Goal: Contribute content: Add original content to the website for others to see

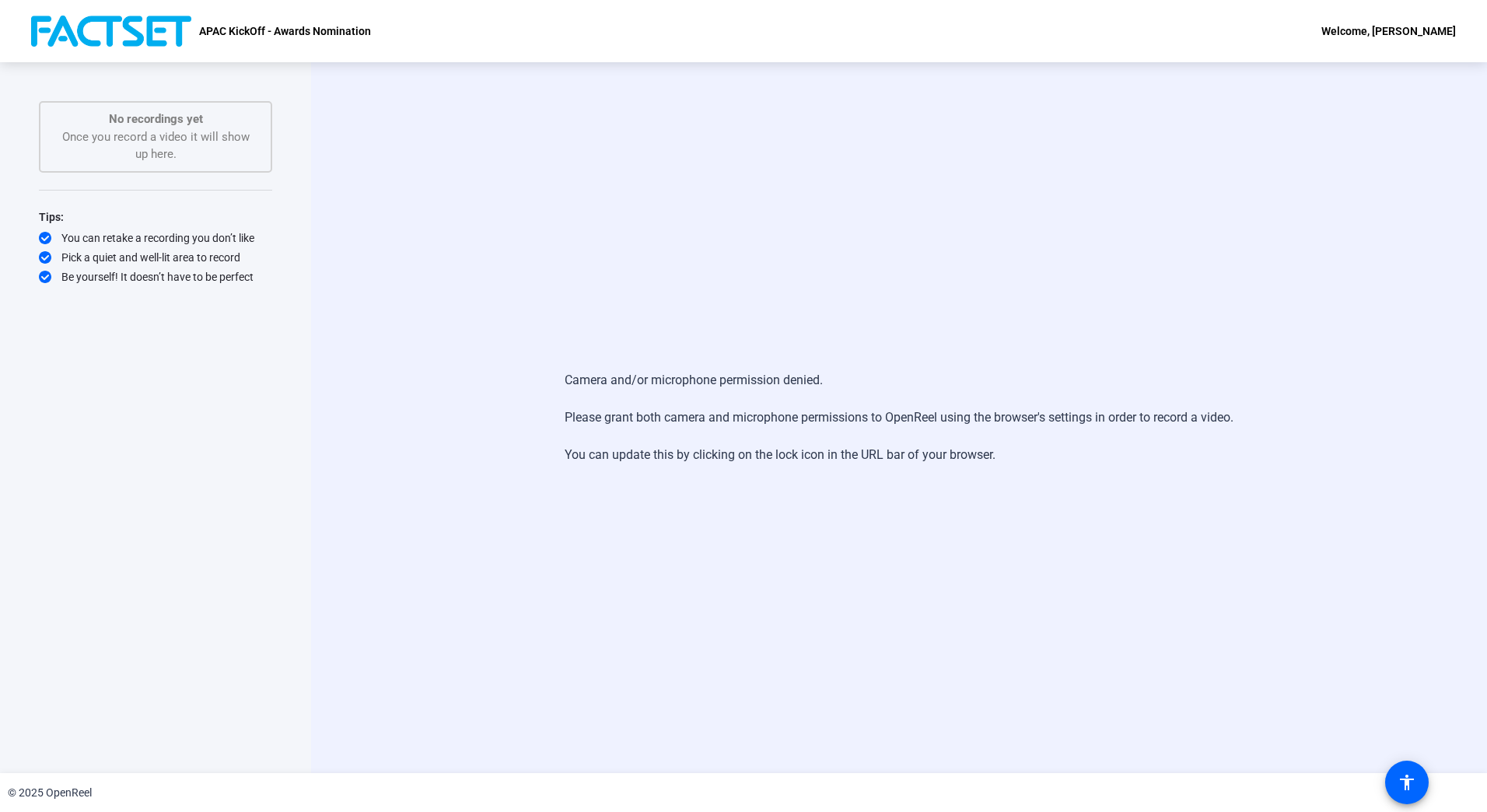
click at [509, 229] on div "Camera and/or microphone permission denied. Please grant both camera and microp…" at bounding box center [899, 417] width 1176 height 710
click at [204, 140] on div "No recordings yet Once you record a video it will show up here." at bounding box center [156, 136] width 199 height 53
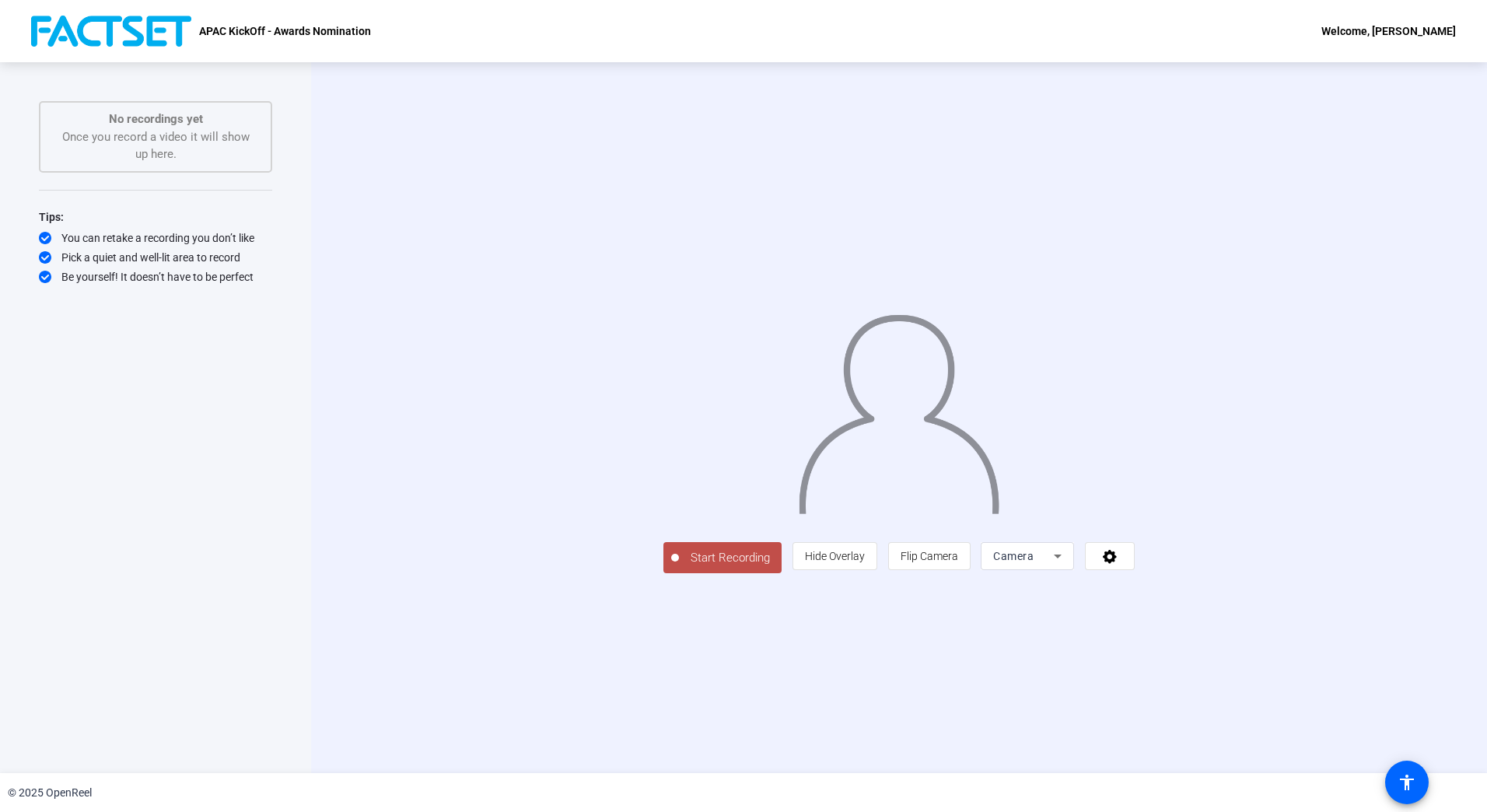
click at [679, 567] on span "Start Recording" at bounding box center [730, 557] width 103 height 18
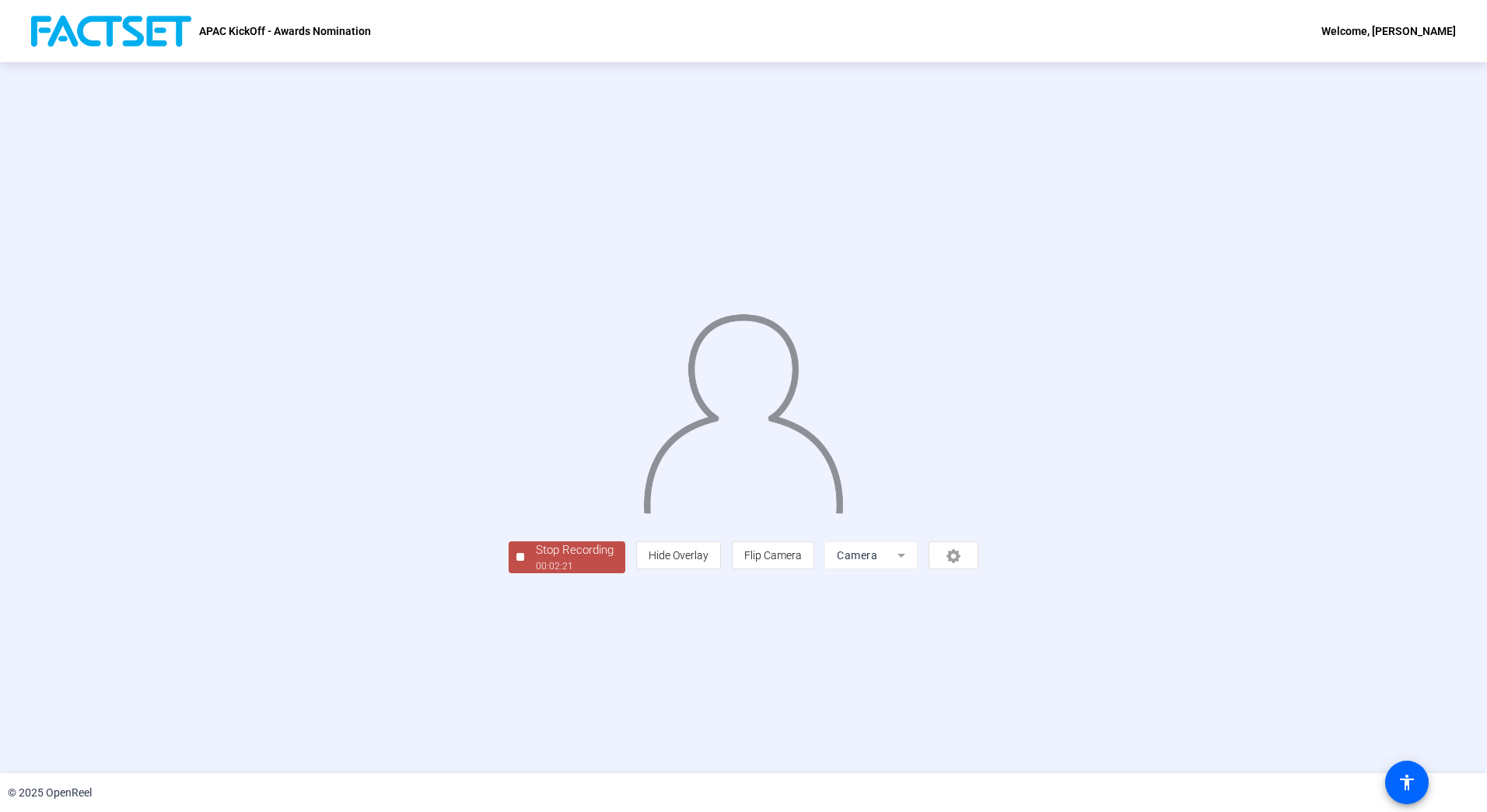
click at [535, 559] on div "Stop Recording" at bounding box center [574, 550] width 77 height 18
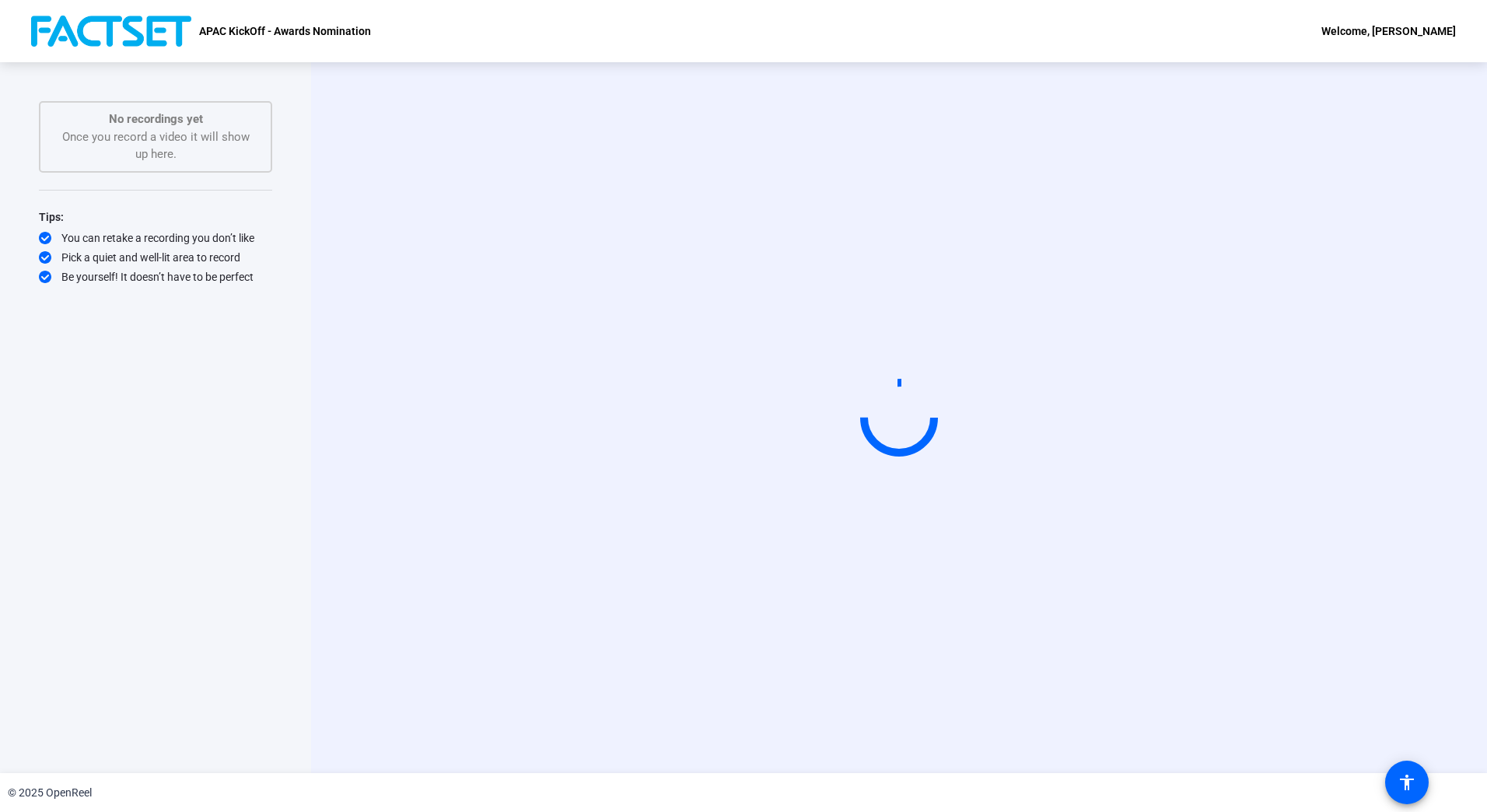
click at [1159, 730] on div "Start Recording" at bounding box center [899, 417] width 1176 height 710
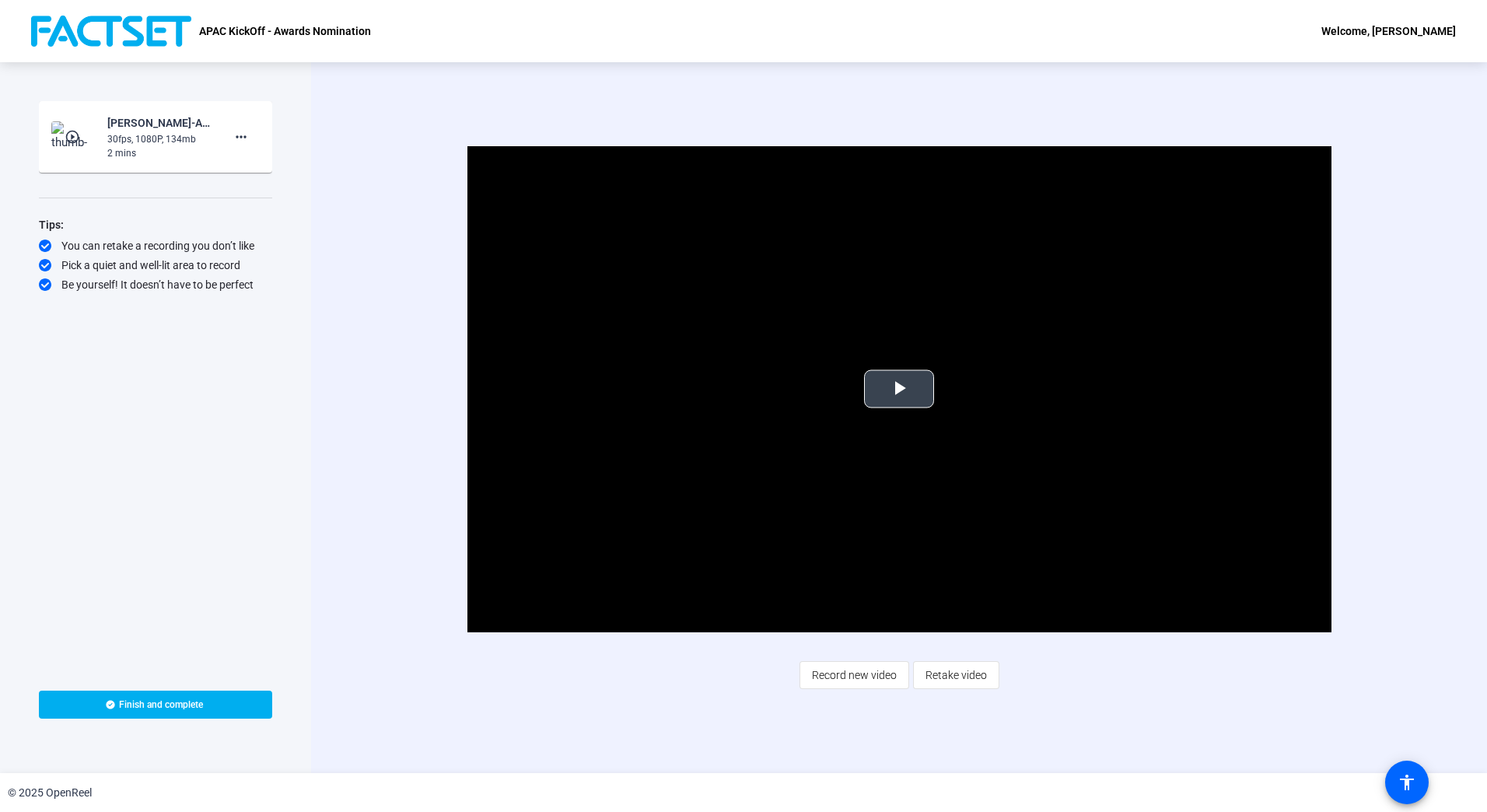
click at [899, 388] on span "Video Player" at bounding box center [899, 388] width 0 height 0
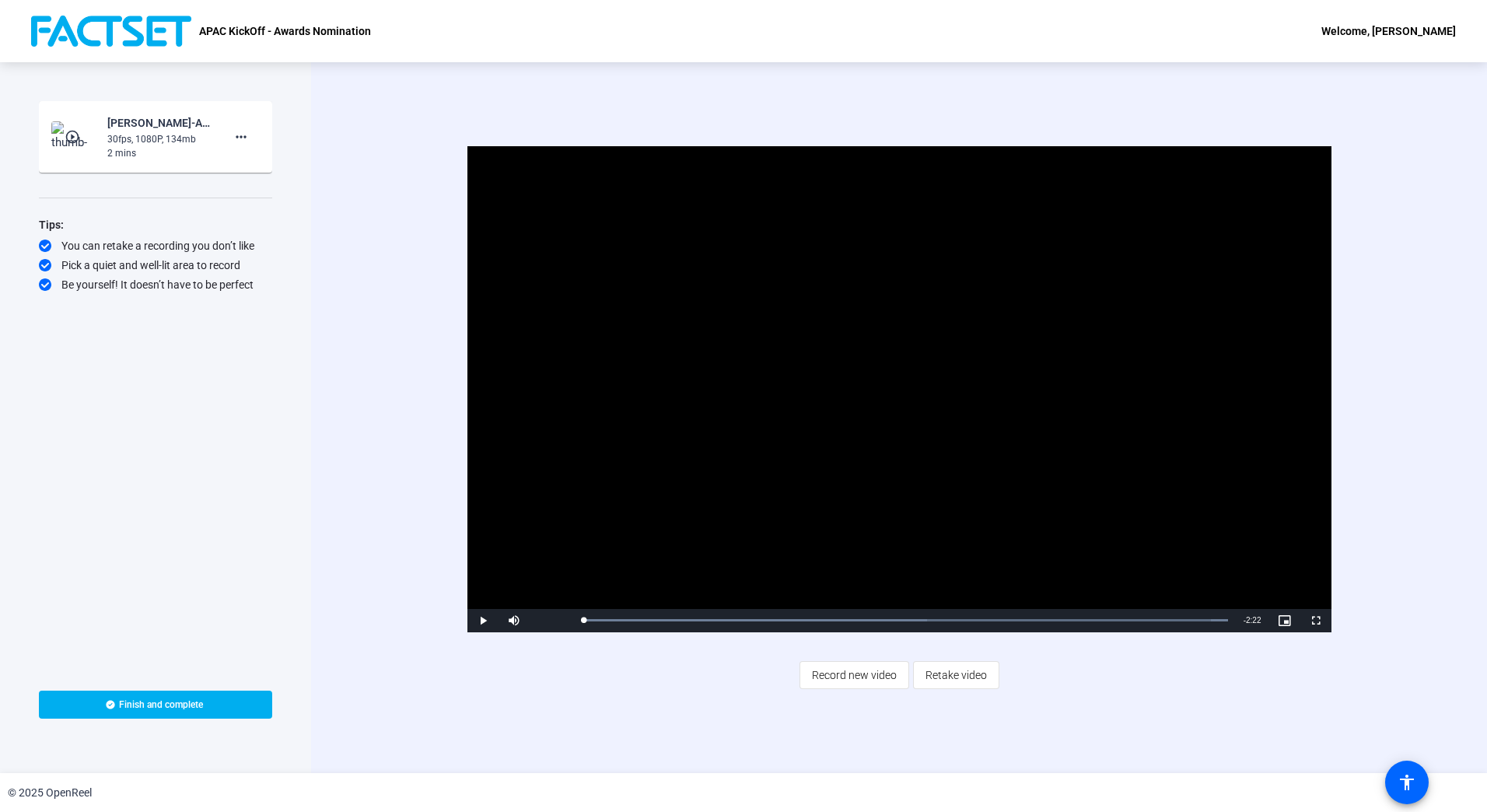
drag, startPoint x: 639, startPoint y: 617, endPoint x: 574, endPoint y: 622, distance: 65.2
click at [574, 622] on div "Play Mute Current Time 0:00 / Duration 2:22 Loaded : 100.00% 0:00 0:00 Stream T…" at bounding box center [899, 620] width 864 height 24
click at [839, 672] on span "Record new video" at bounding box center [854, 674] width 85 height 29
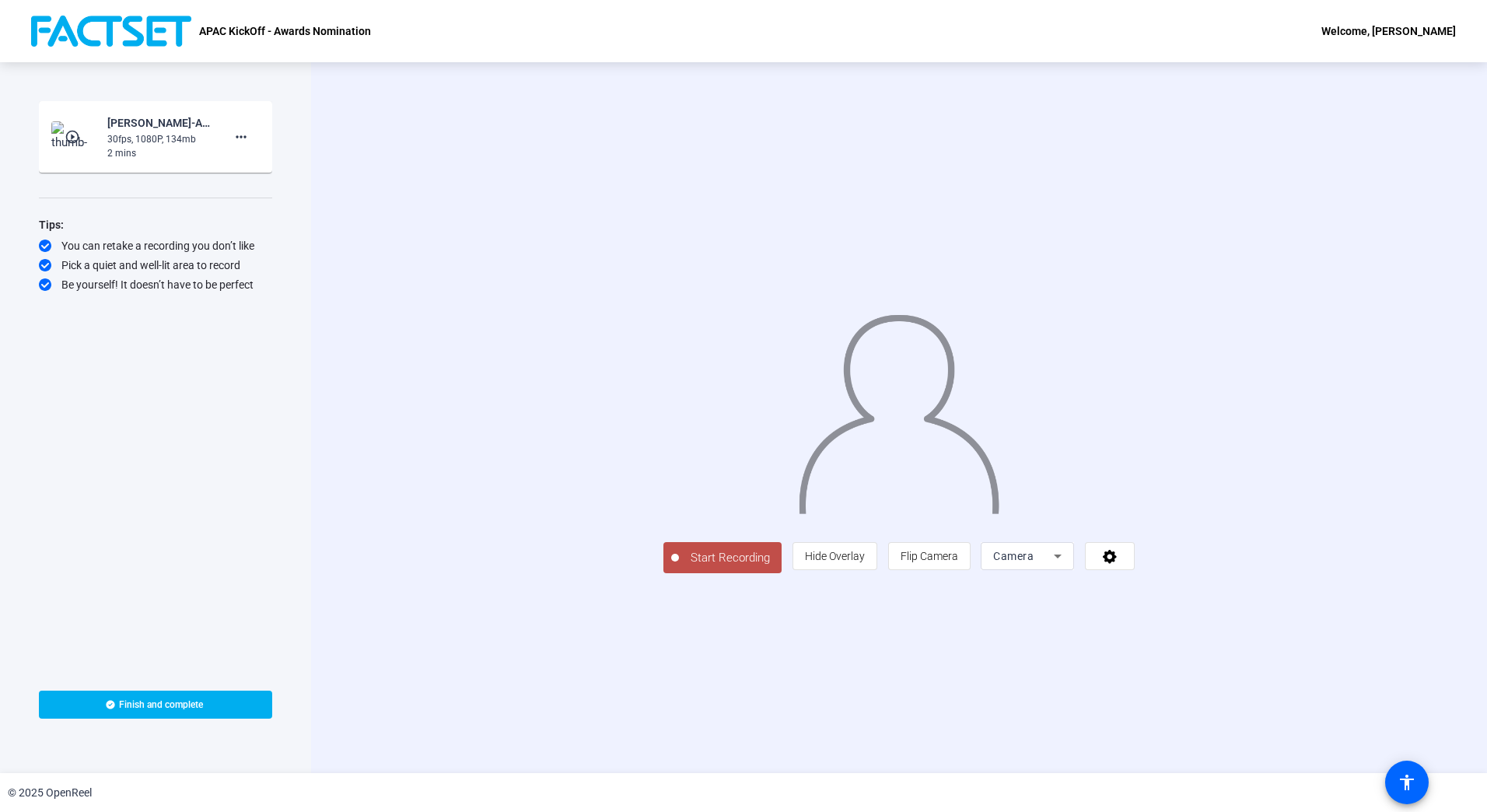
click at [679, 567] on span "Start Recording" at bounding box center [730, 557] width 103 height 18
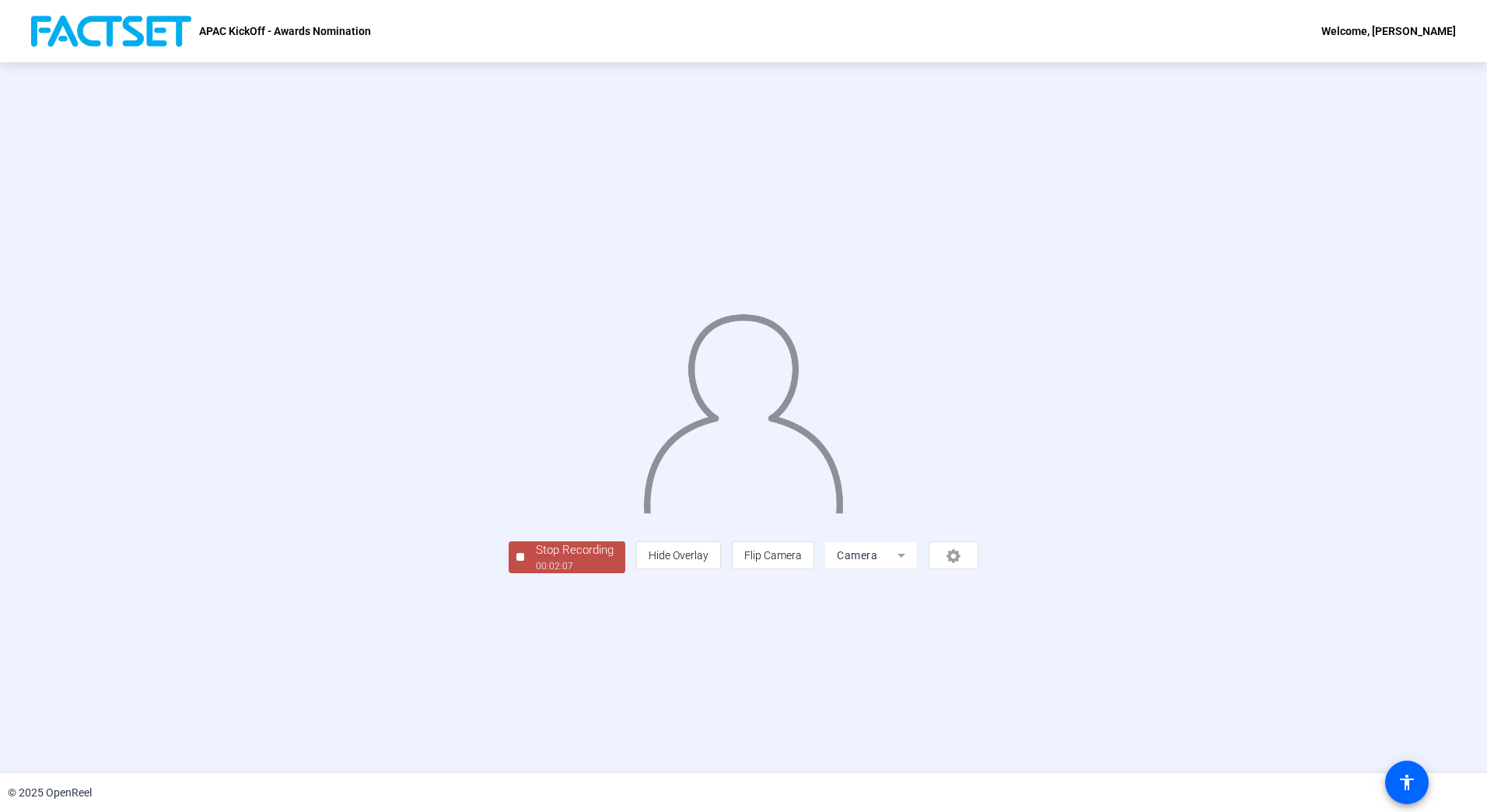
click at [535, 559] on div "Stop Recording" at bounding box center [574, 550] width 77 height 18
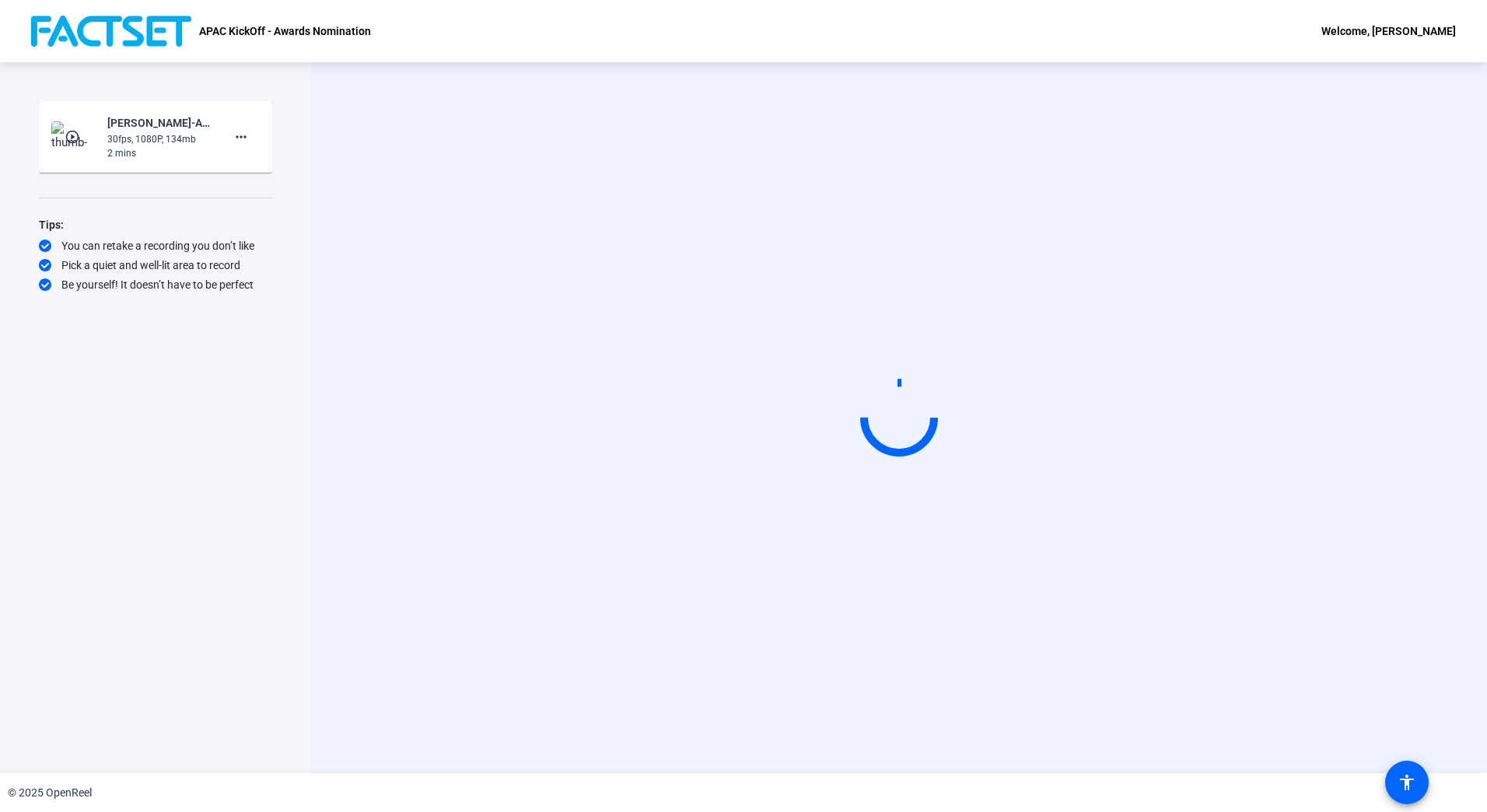
click at [351, 660] on div "Start Recording" at bounding box center [899, 417] width 1176 height 710
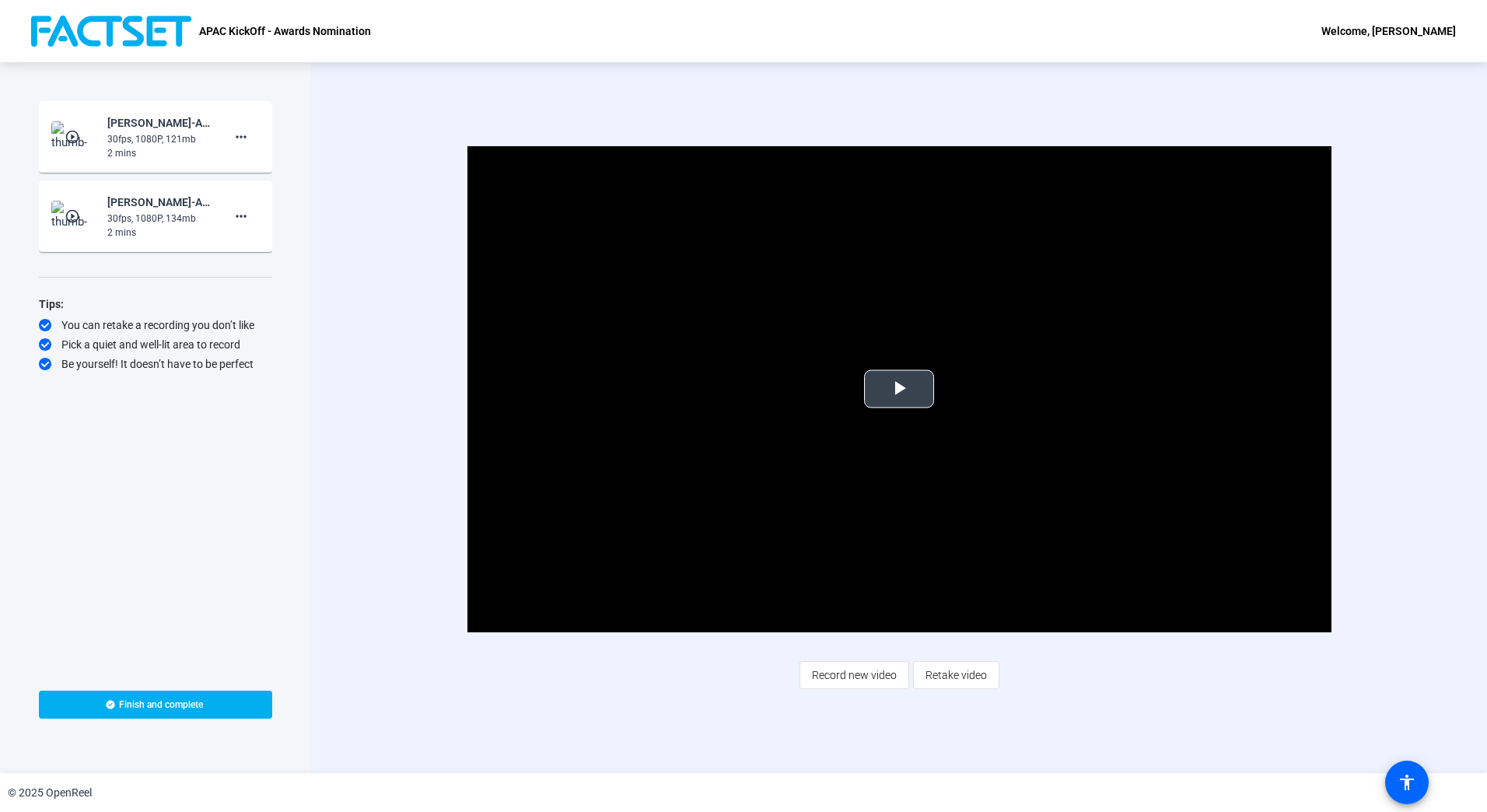
click at [899, 388] on span "Video Player" at bounding box center [899, 388] width 0 height 0
click at [1052, 710] on div "Video Player is loading. Play Video Pause Mute Current Time 0:10 / Duration 2:0…" at bounding box center [899, 417] width 1176 height 710
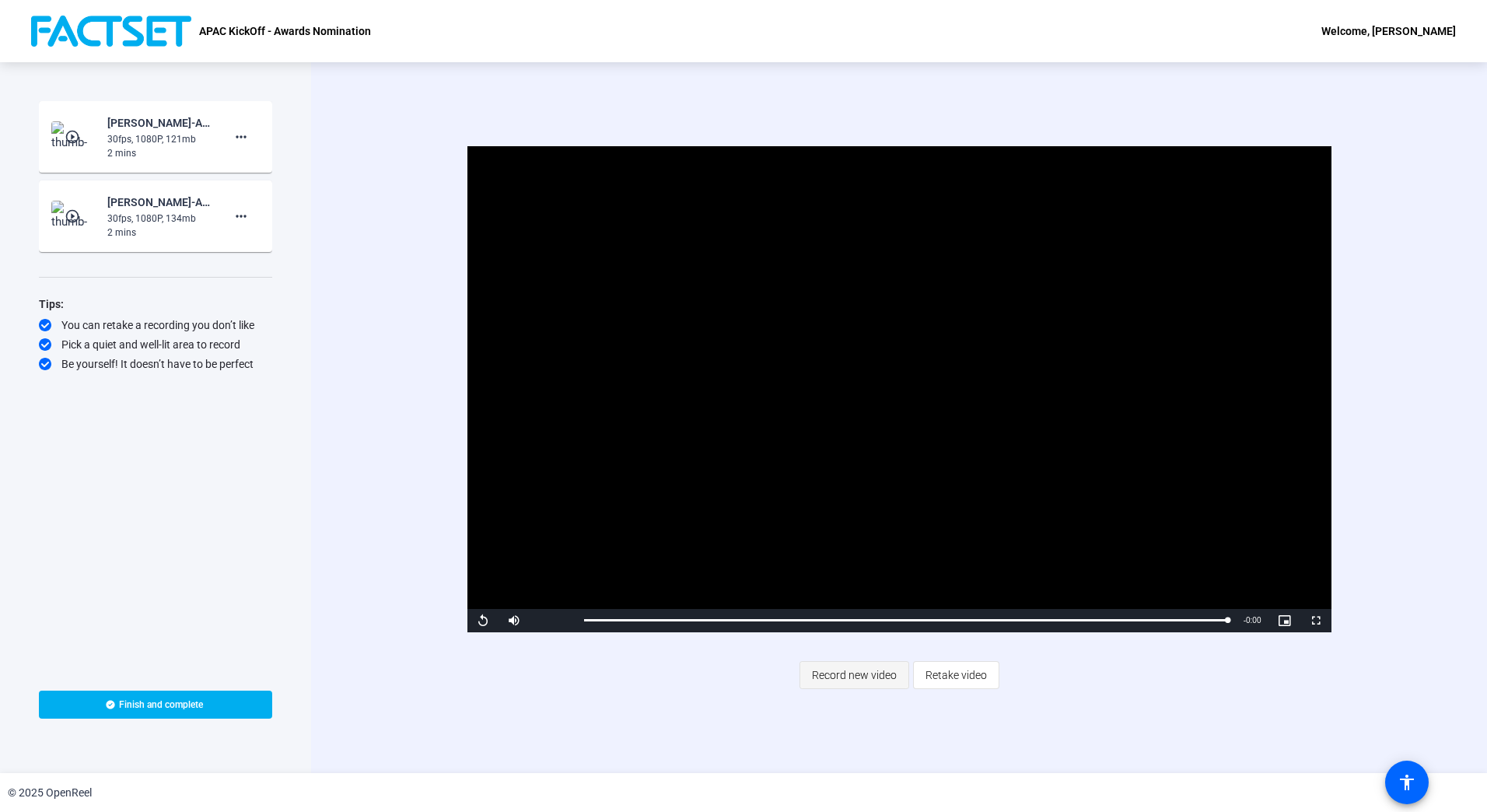
click at [847, 668] on span "Record new video" at bounding box center [854, 674] width 85 height 29
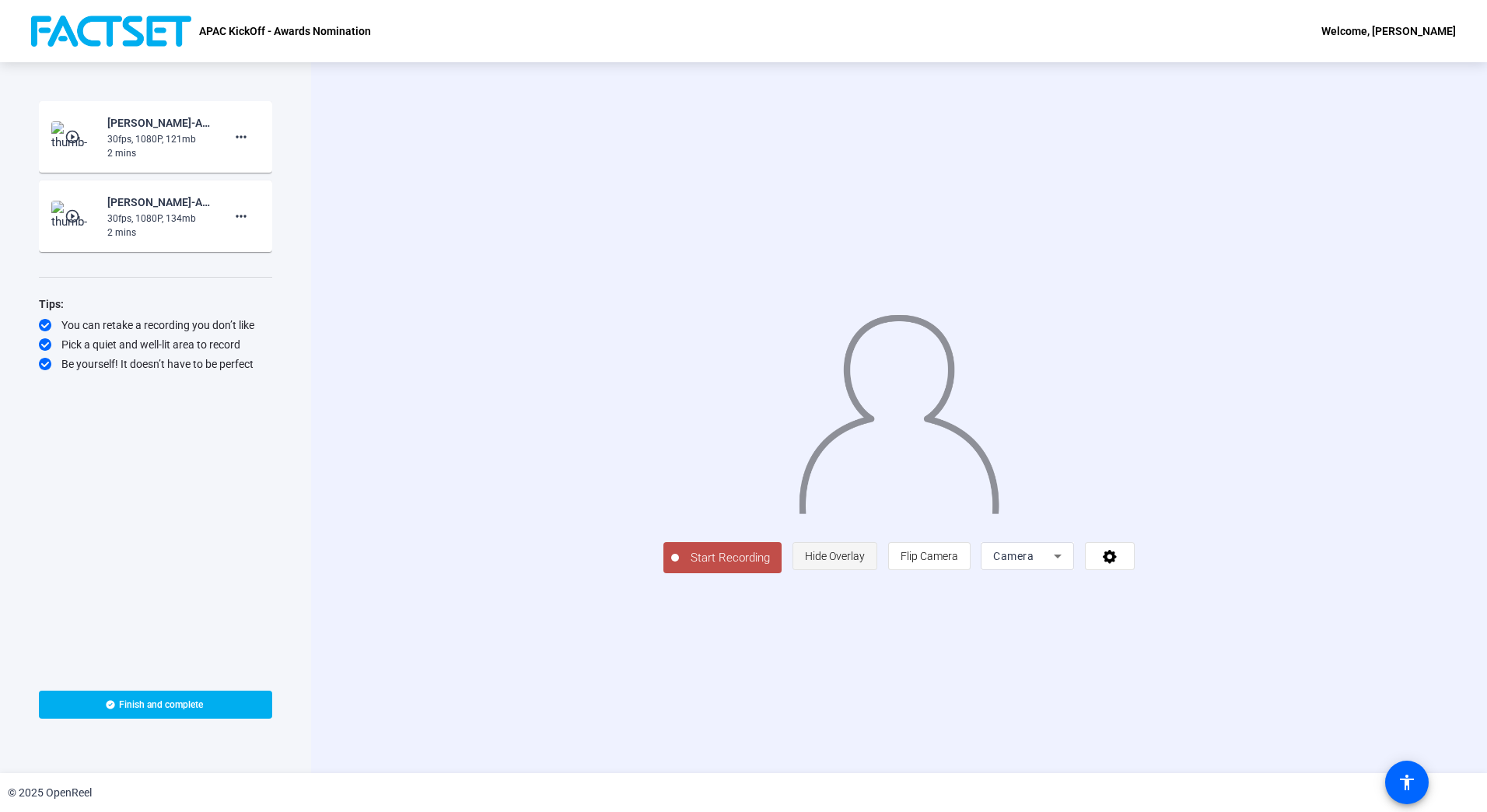
click at [865, 562] on span "Hide Overlay" at bounding box center [834, 556] width 60 height 13
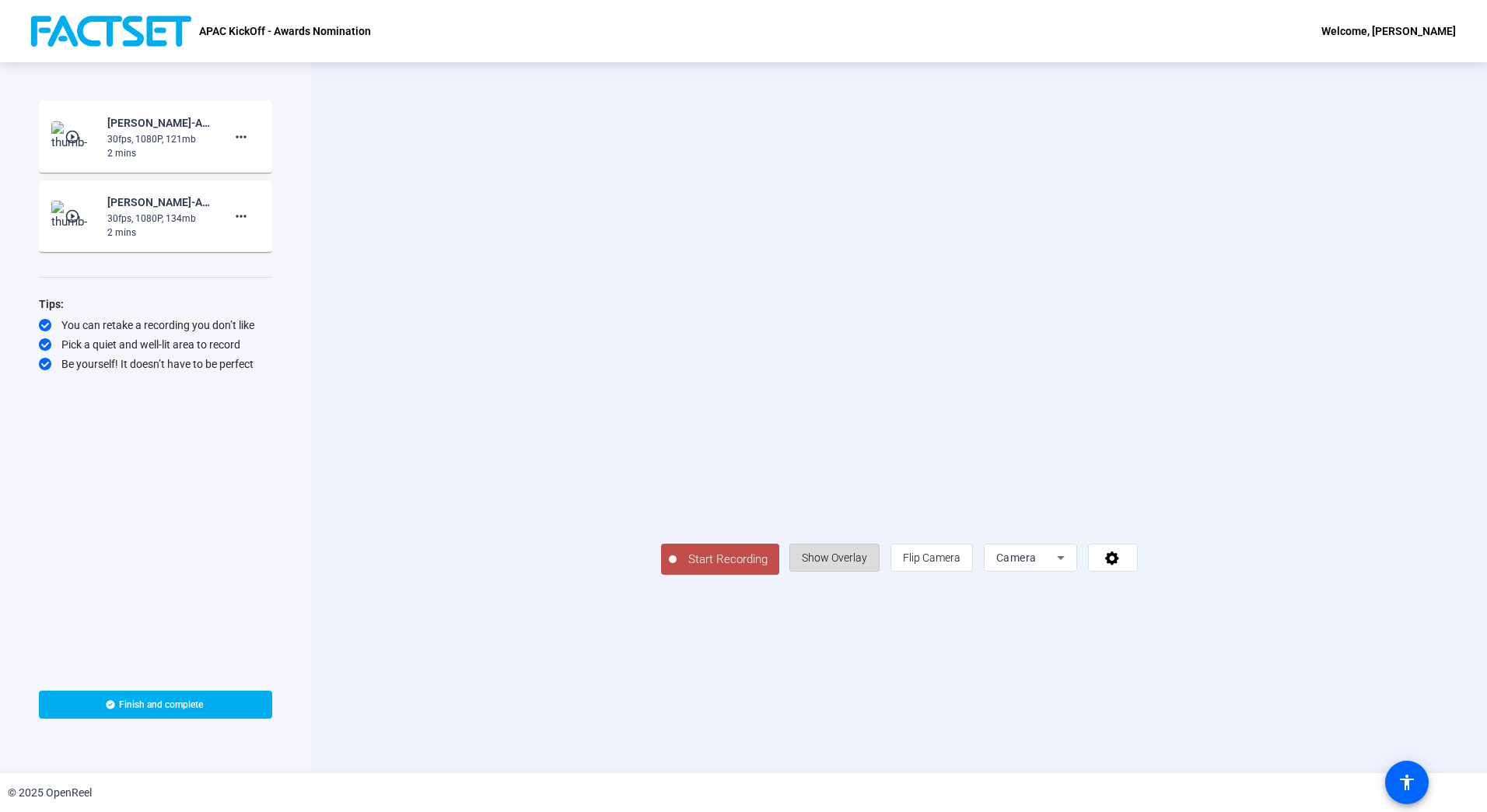
click at [867, 564] on span "Show Overlay" at bounding box center [835, 557] width 66 height 13
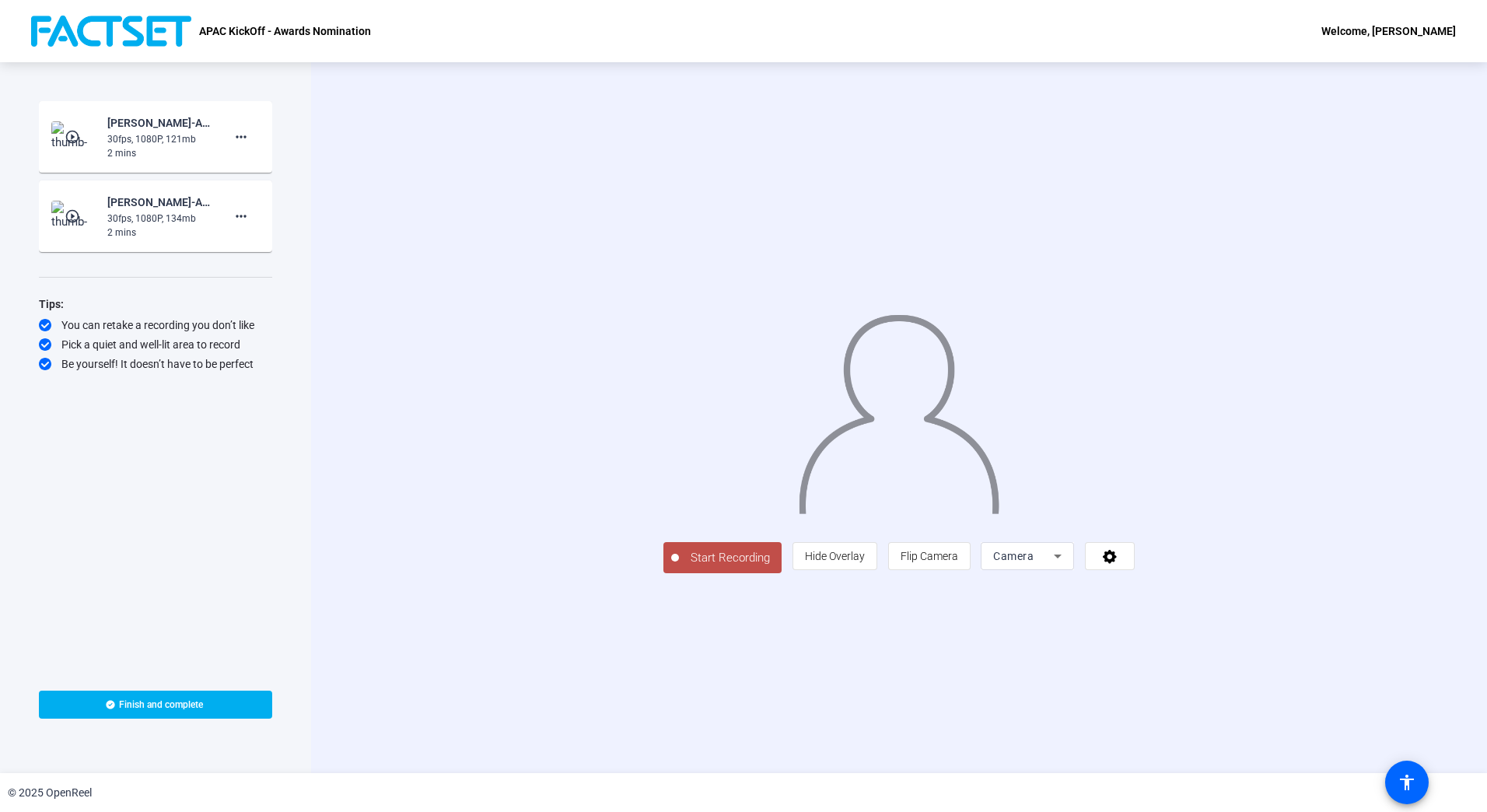
click at [1124, 757] on div "Start Recording person Hide Overlay flip Flip Camera Camera" at bounding box center [899, 417] width 1176 height 710
click at [679, 567] on span "Start Recording" at bounding box center [730, 557] width 103 height 18
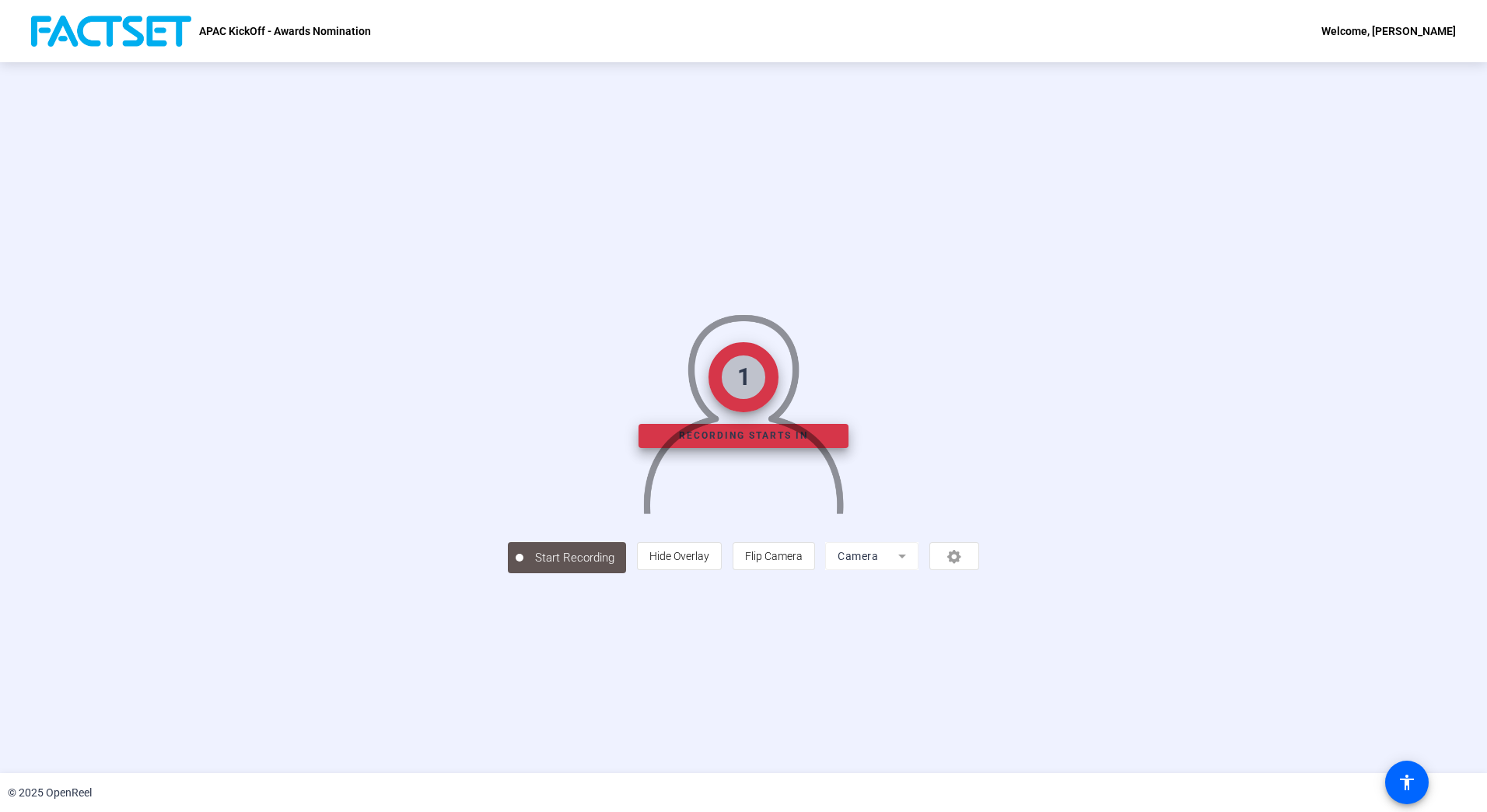
click at [1169, 710] on div "1 Recording starts in Start Recording person Hide Overlay flip Flip Camera Came…" at bounding box center [743, 417] width 1487 height 710
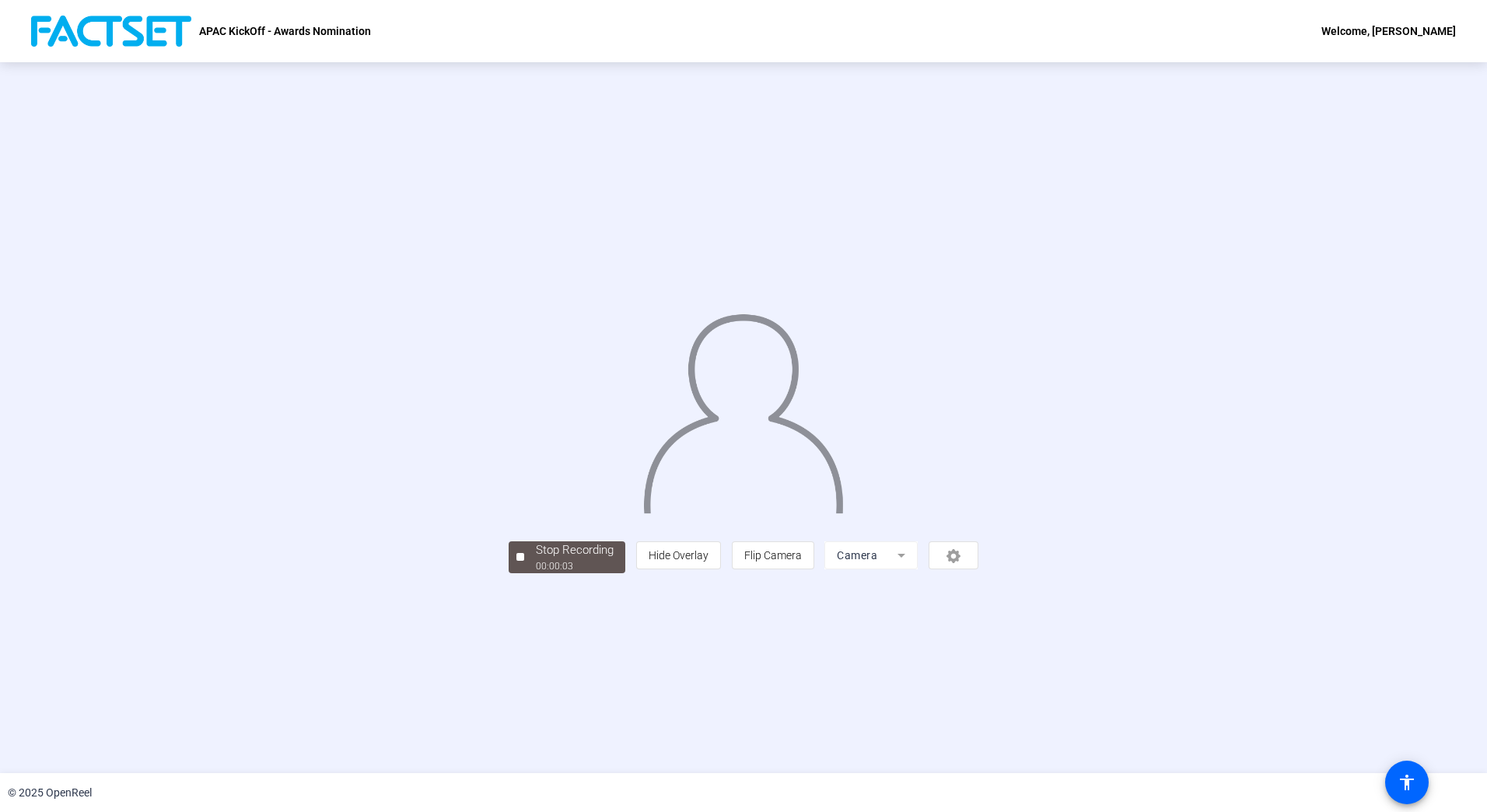
click at [372, 687] on div "Stop Recording 00:00:03 person Hide Overlay flip Flip Camera Camera" at bounding box center [743, 417] width 1487 height 710
click at [535, 559] on div "Stop Recording" at bounding box center [574, 550] width 77 height 18
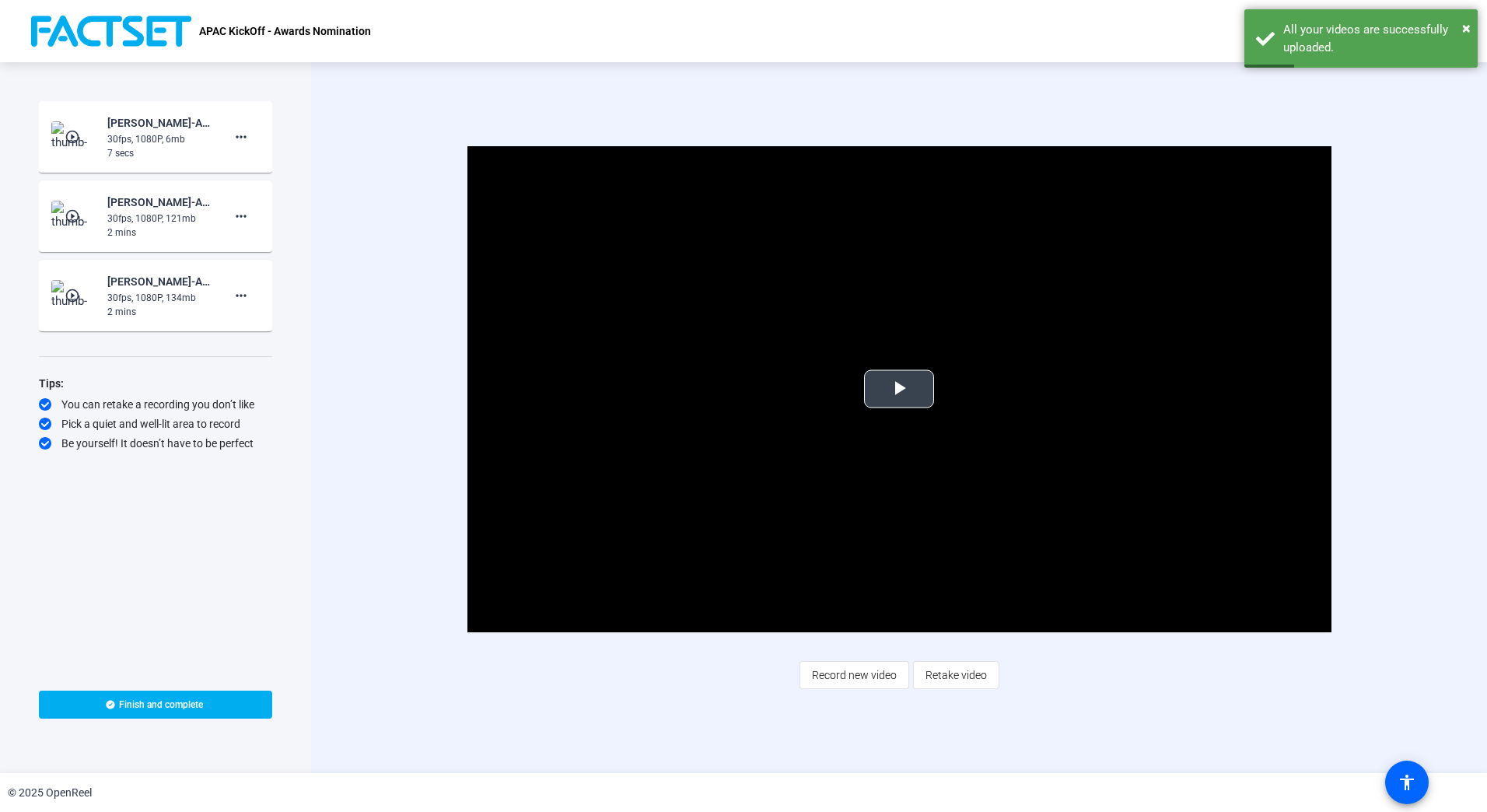
click at [899, 388] on span "Video Player" at bounding box center [899, 388] width 0 height 0
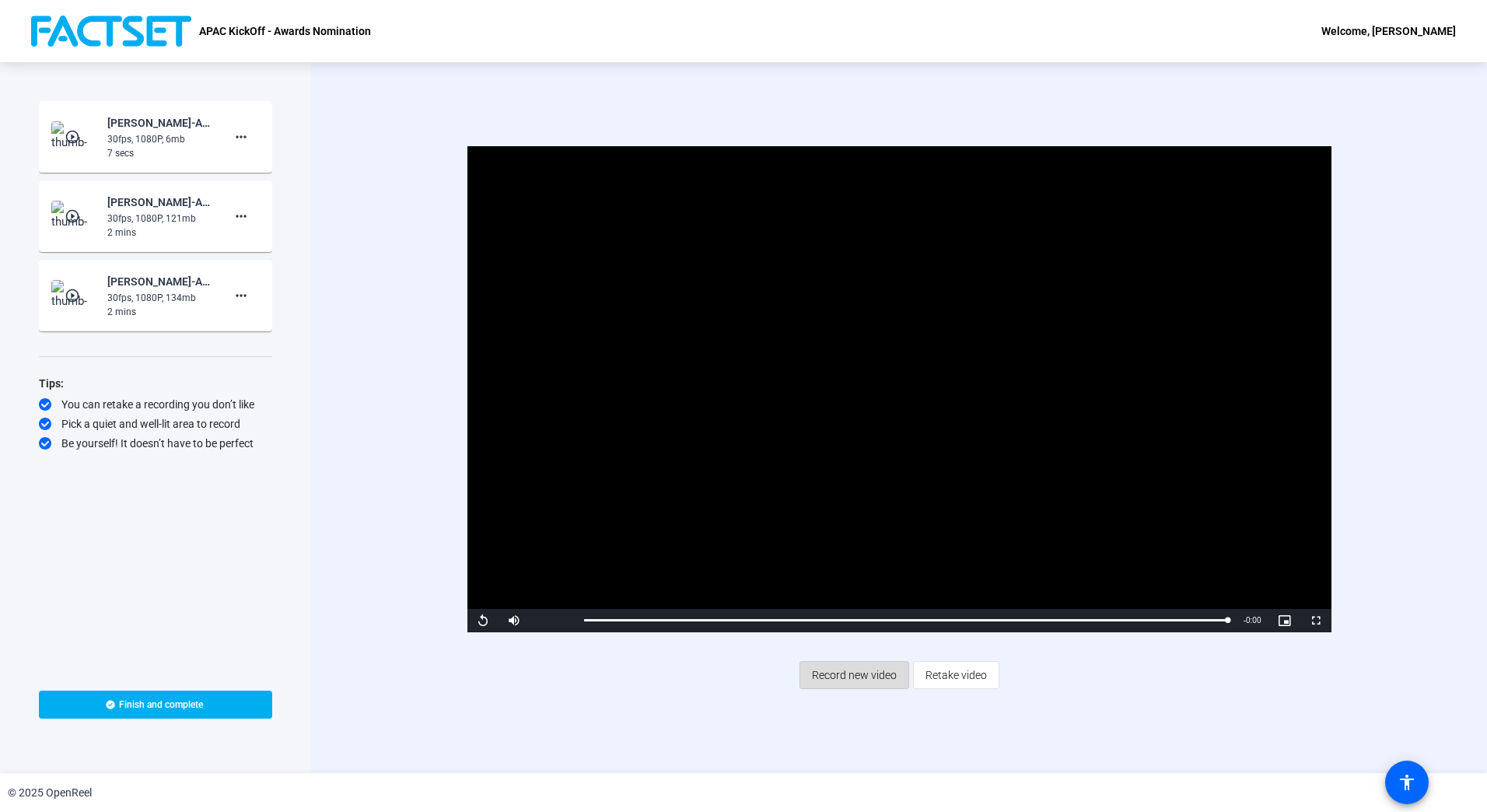
click at [855, 672] on span "Record new video" at bounding box center [854, 674] width 85 height 29
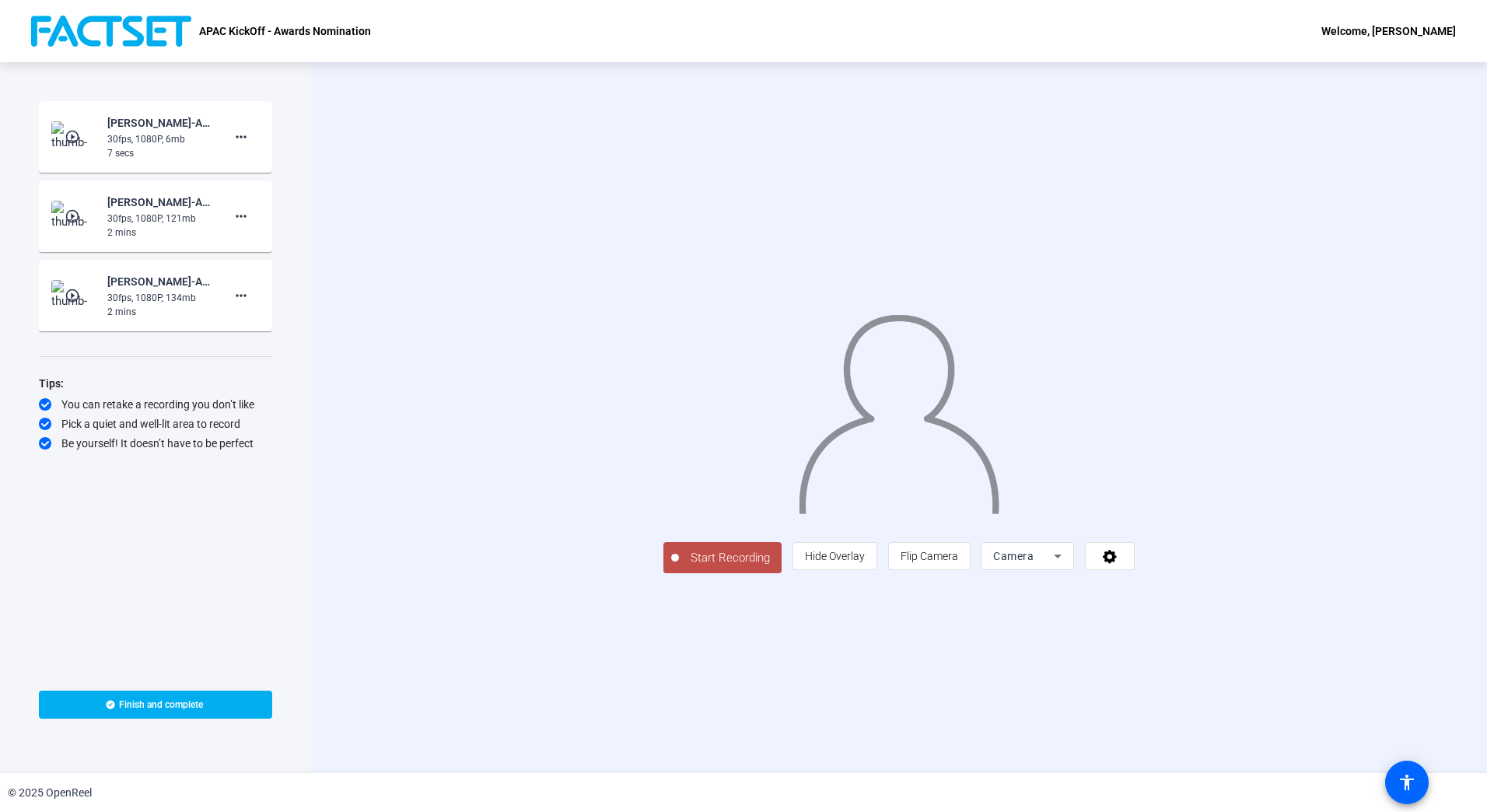
click at [679, 567] on span "Start Recording" at bounding box center [730, 557] width 103 height 18
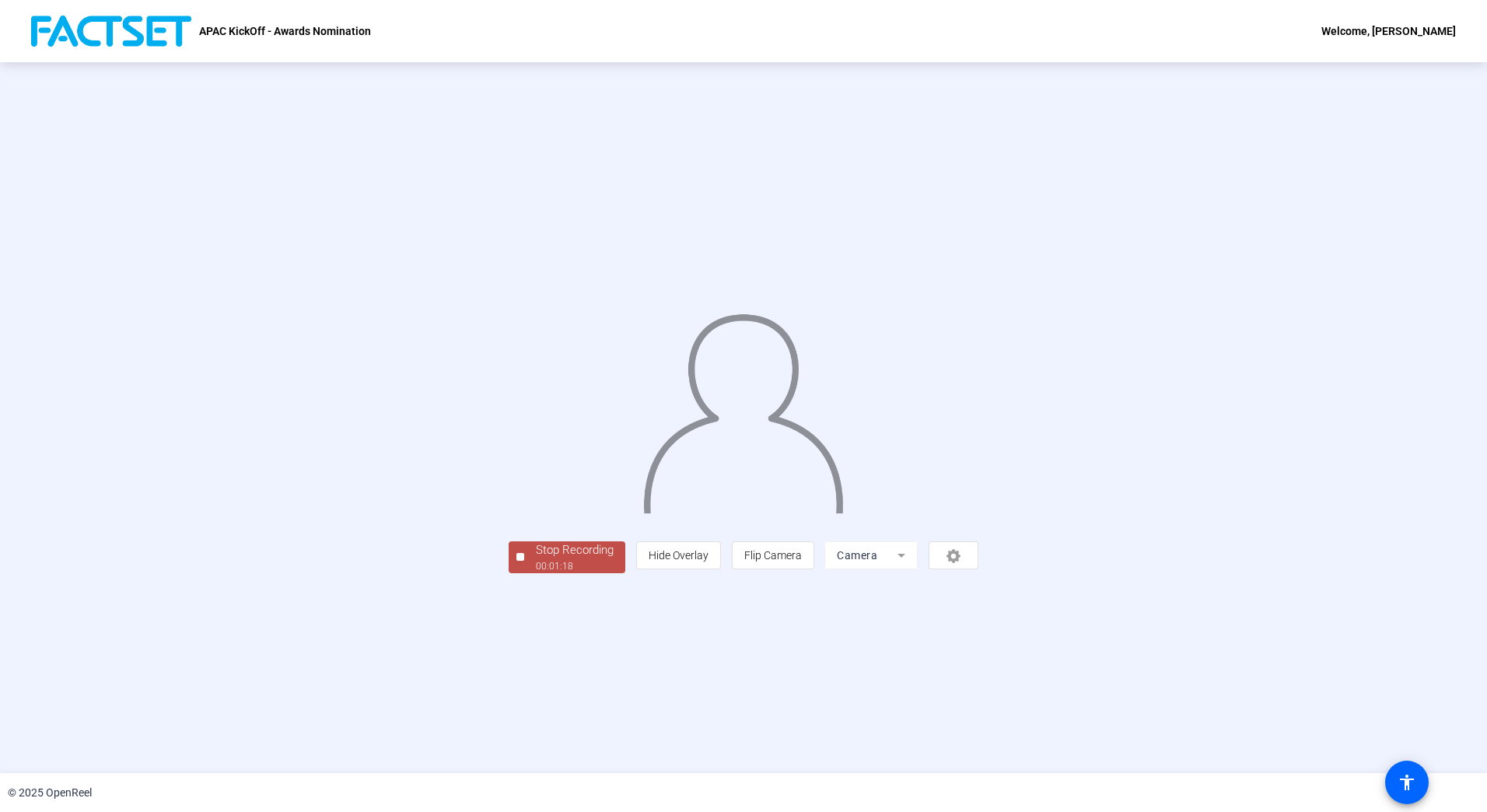
click at [535, 559] on div "Stop Recording" at bounding box center [574, 550] width 77 height 18
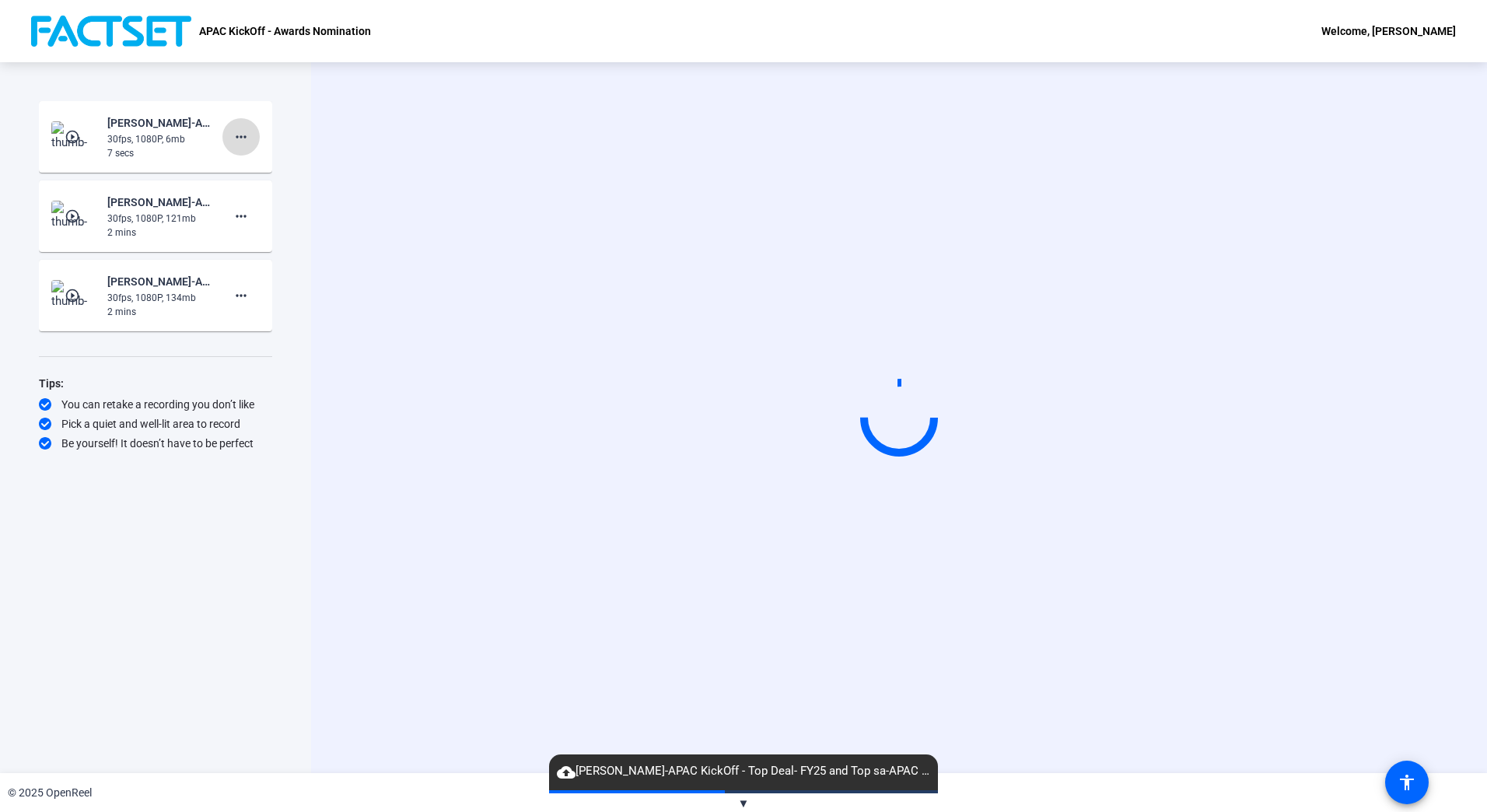
click at [246, 135] on mat-icon "more_horiz" at bounding box center [241, 137] width 18 height 18
click at [272, 164] on span "Delete clip" at bounding box center [266, 170] width 62 height 18
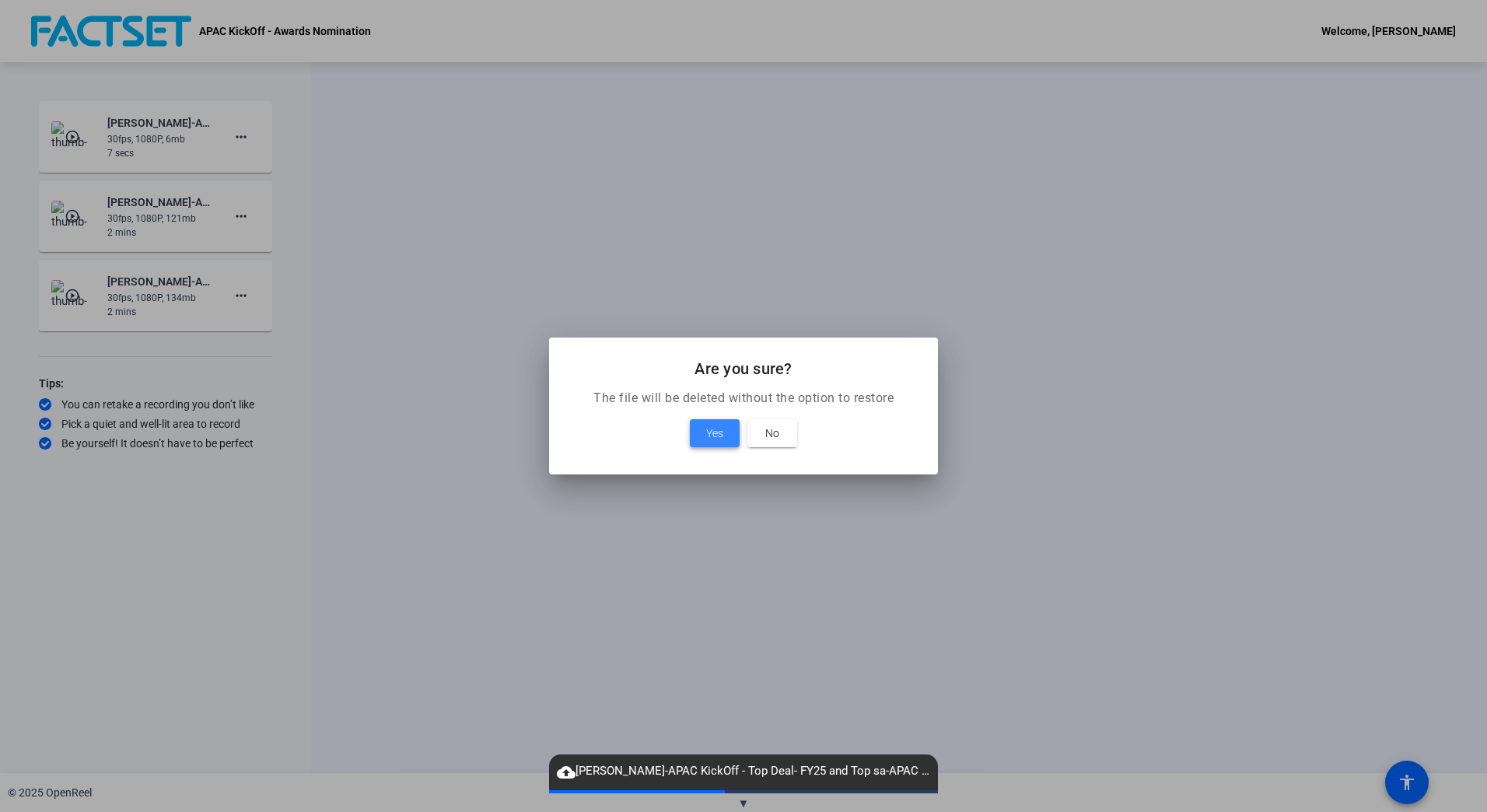
click at [710, 435] on span "Yes" at bounding box center [714, 433] width 17 height 18
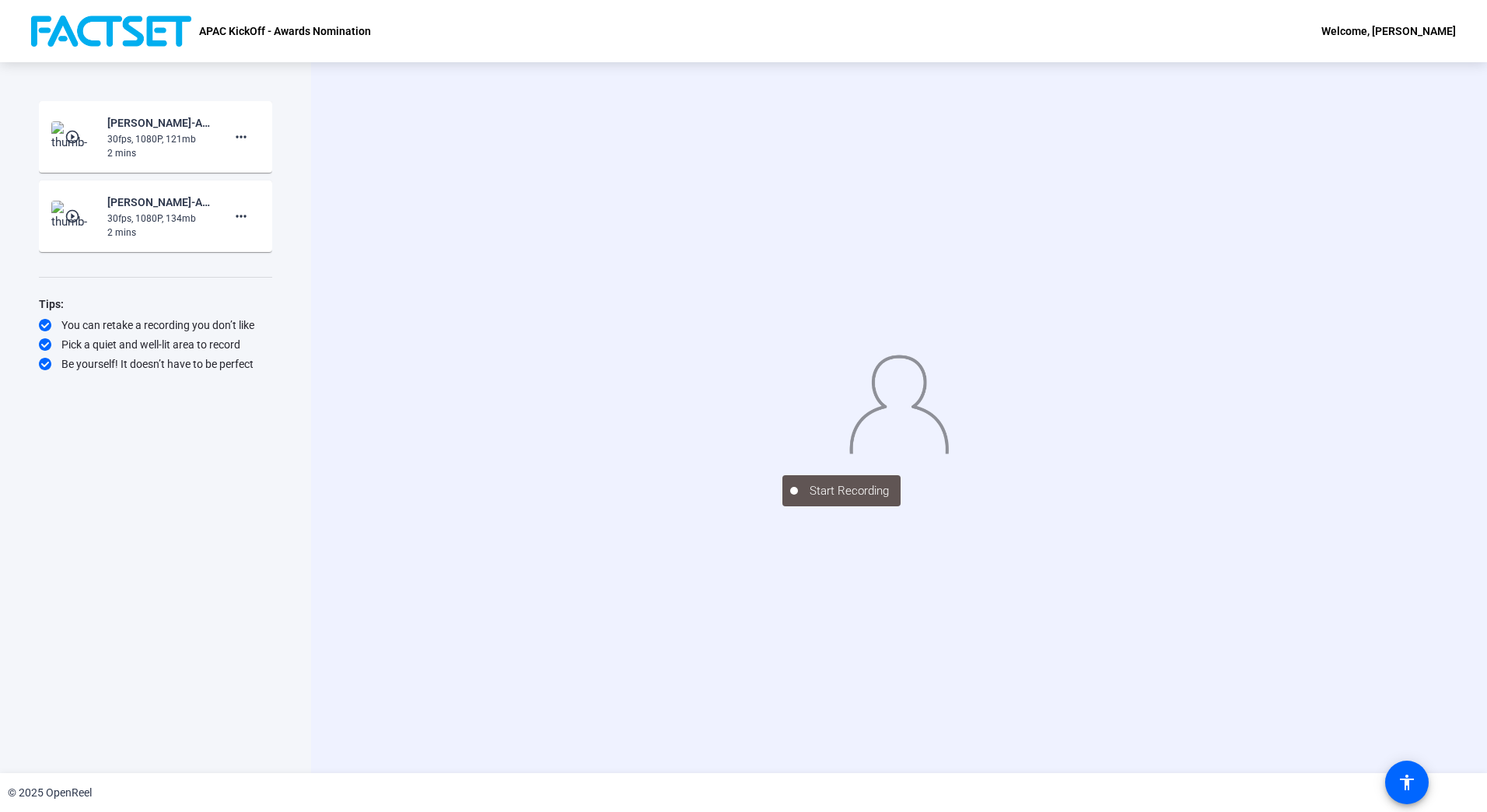
click at [531, 665] on div "Start Recording" at bounding box center [899, 417] width 1176 height 710
click at [80, 140] on mat-icon "play_circle_outline" at bounding box center [74, 137] width 18 height 15
click at [246, 140] on mat-icon "more_horiz" at bounding box center [241, 137] width 18 height 18
click at [526, 671] on div at bounding box center [743, 406] width 1487 height 812
click at [240, 214] on mat-icon "more_horiz" at bounding box center [241, 216] width 18 height 18
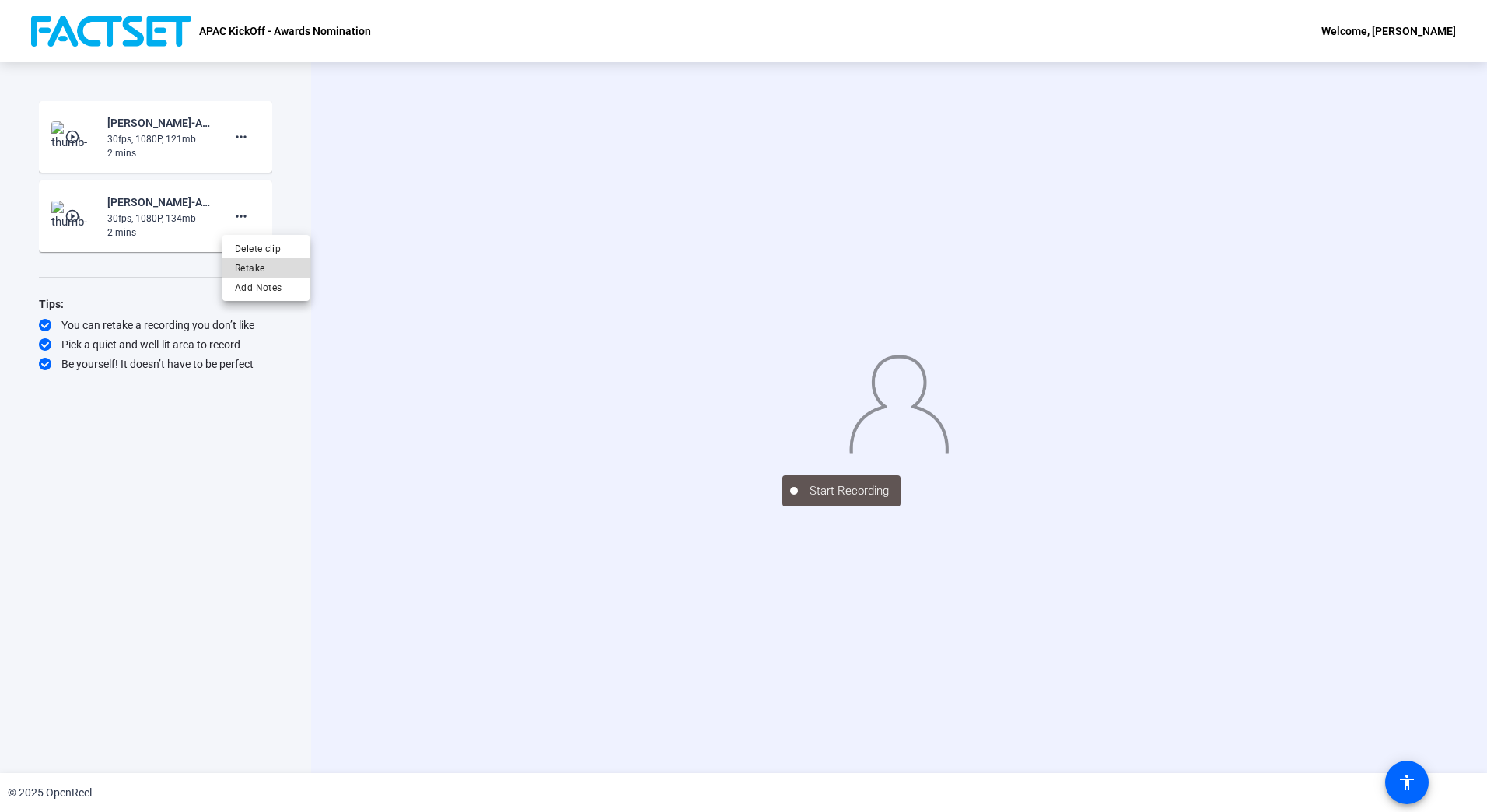
click at [264, 273] on span "Retake" at bounding box center [266, 268] width 62 height 18
click at [246, 451] on div "Start Recording play_circle_outline [PERSON_NAME]-APAC KickOff - Top Deal- FY25…" at bounding box center [155, 401] width 233 height 600
click at [244, 134] on mat-icon "more_horiz" at bounding box center [241, 137] width 18 height 18
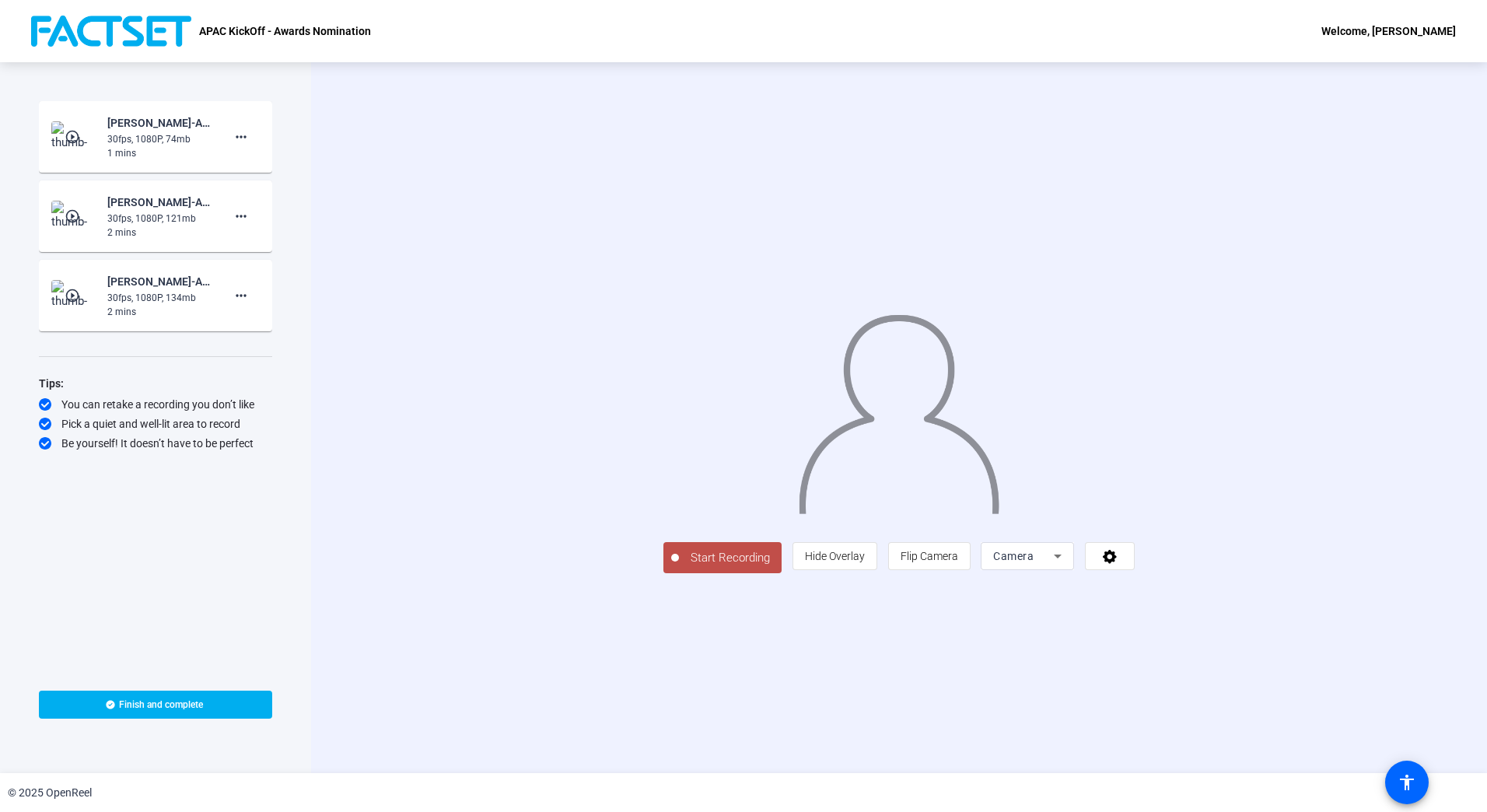
click at [679, 567] on span "Start Recording" at bounding box center [730, 557] width 103 height 18
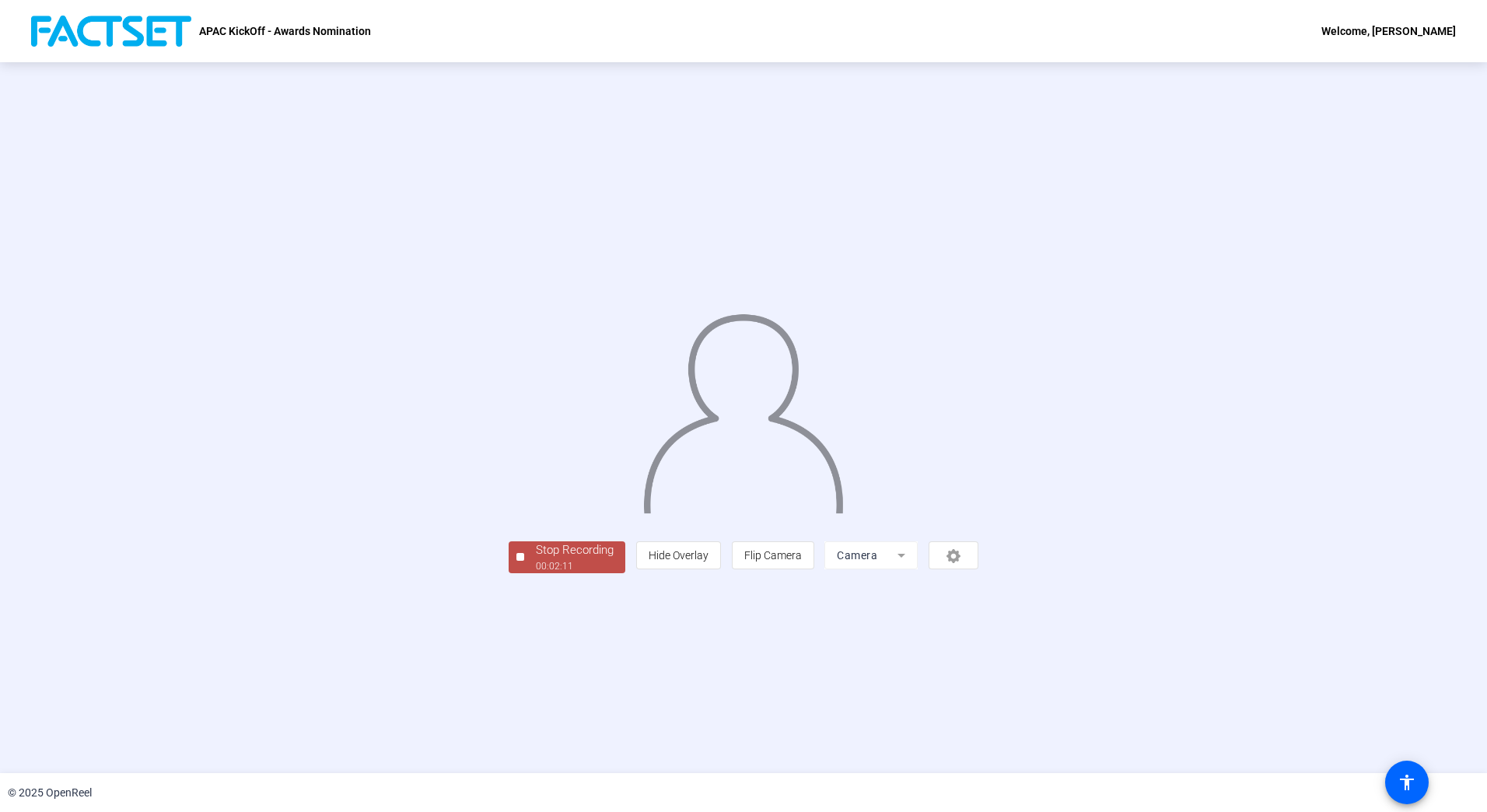
click at [535, 559] on div "Stop Recording" at bounding box center [574, 550] width 77 height 18
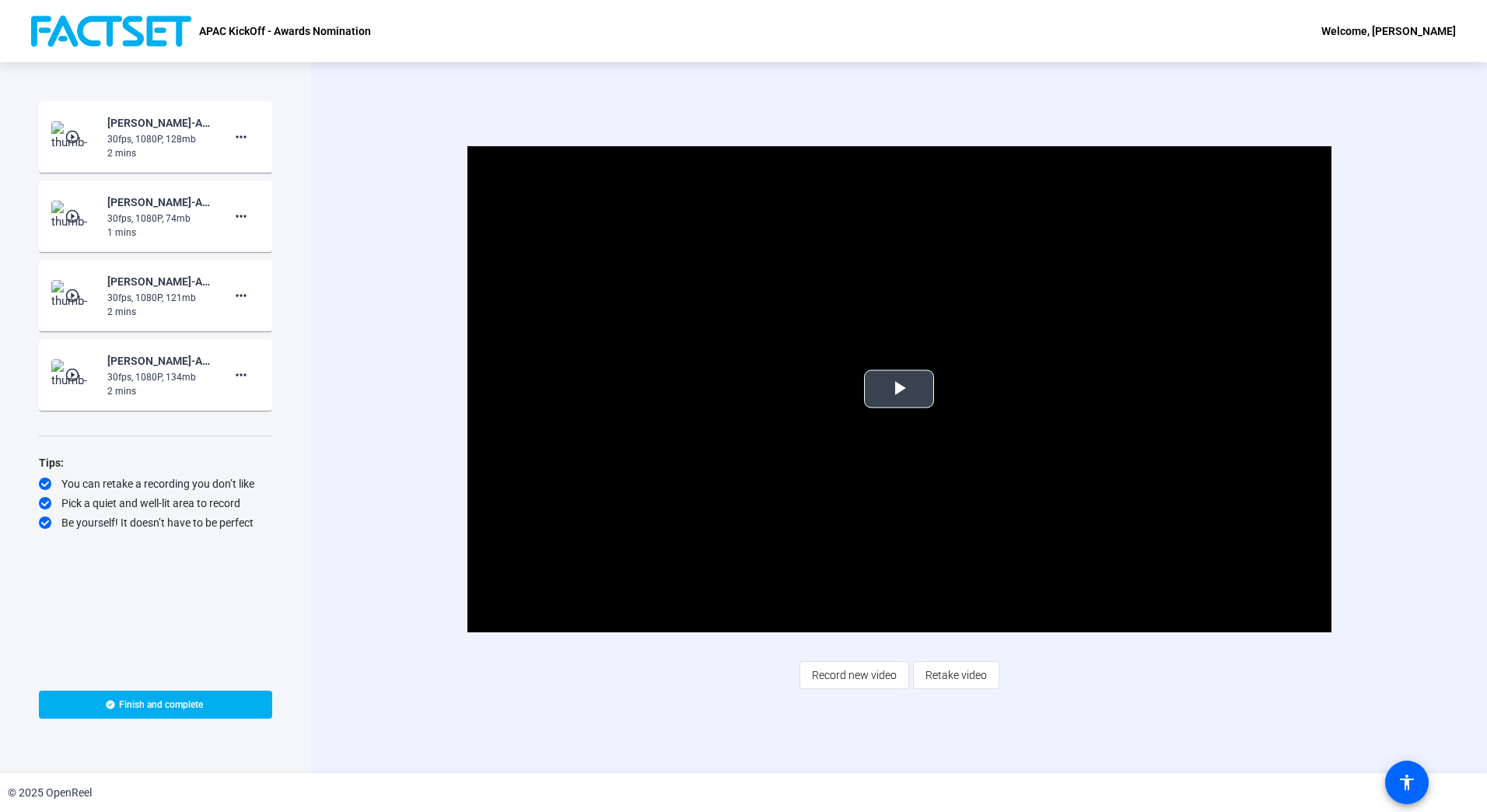
click at [899, 388] on span "Video Player" at bounding box center [899, 388] width 0 height 0
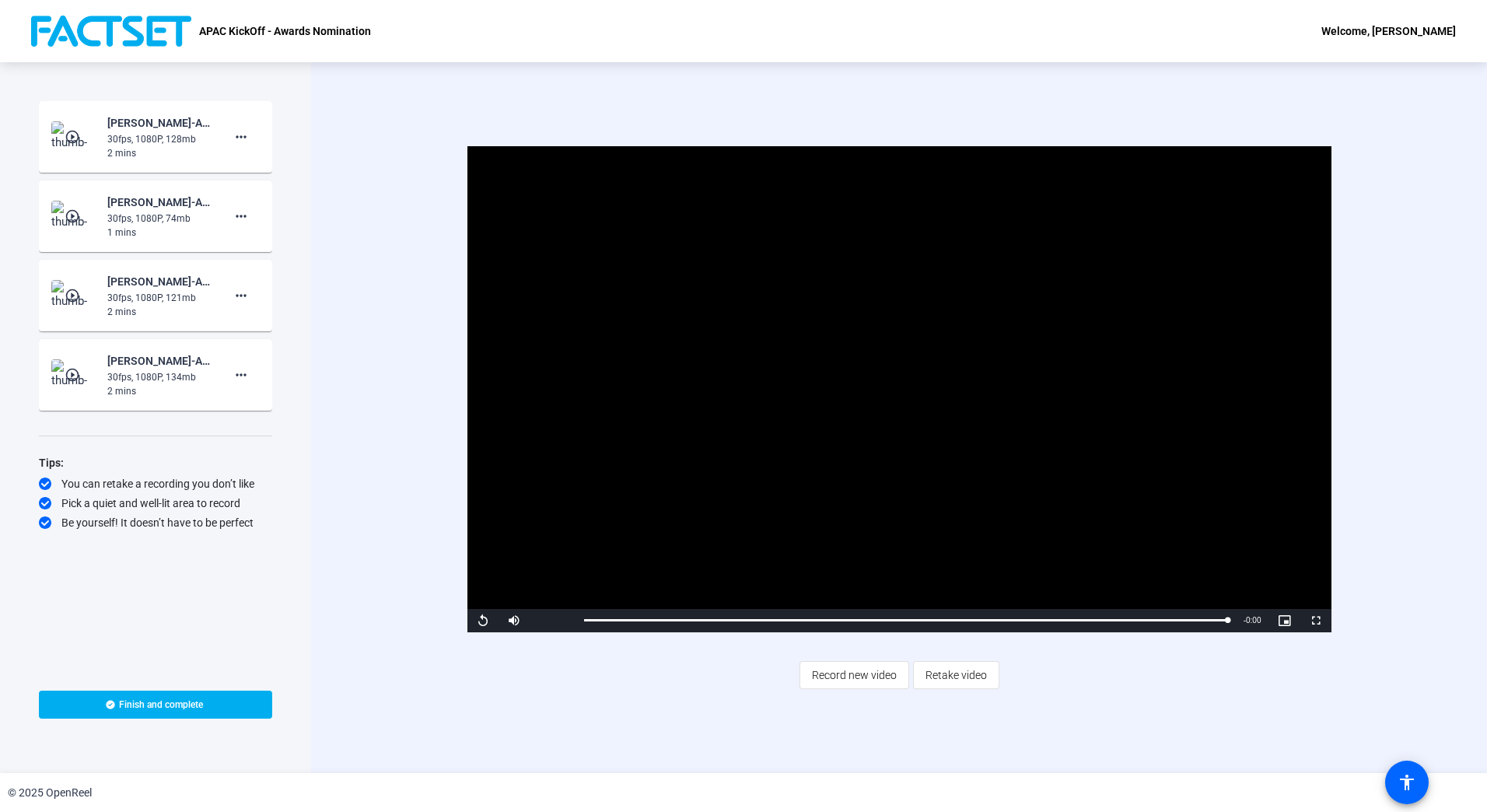
click at [1150, 581] on video "Video Player" at bounding box center [899, 389] width 864 height 486
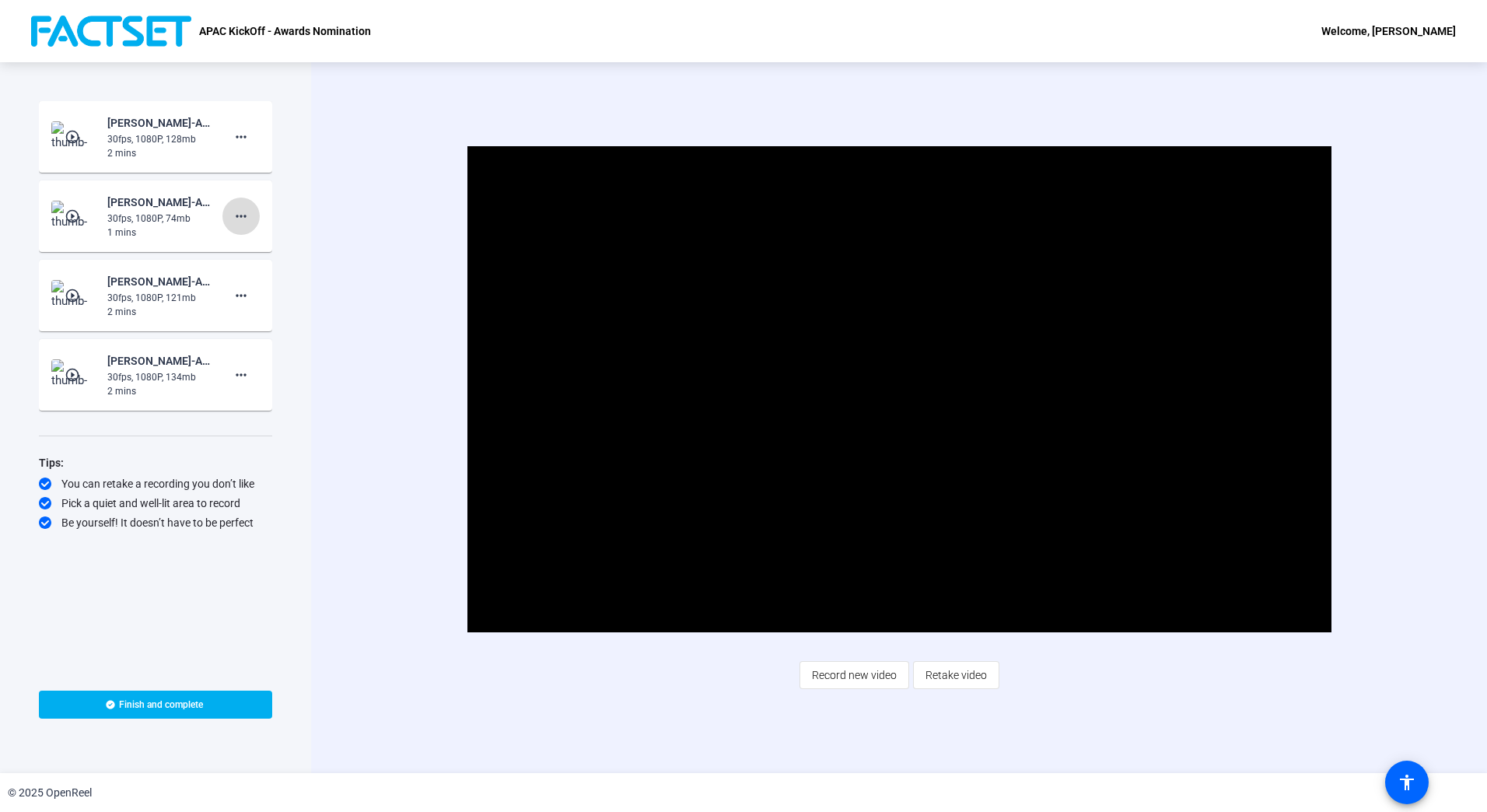
click at [242, 214] on mat-icon "more_horiz" at bounding box center [241, 216] width 18 height 18
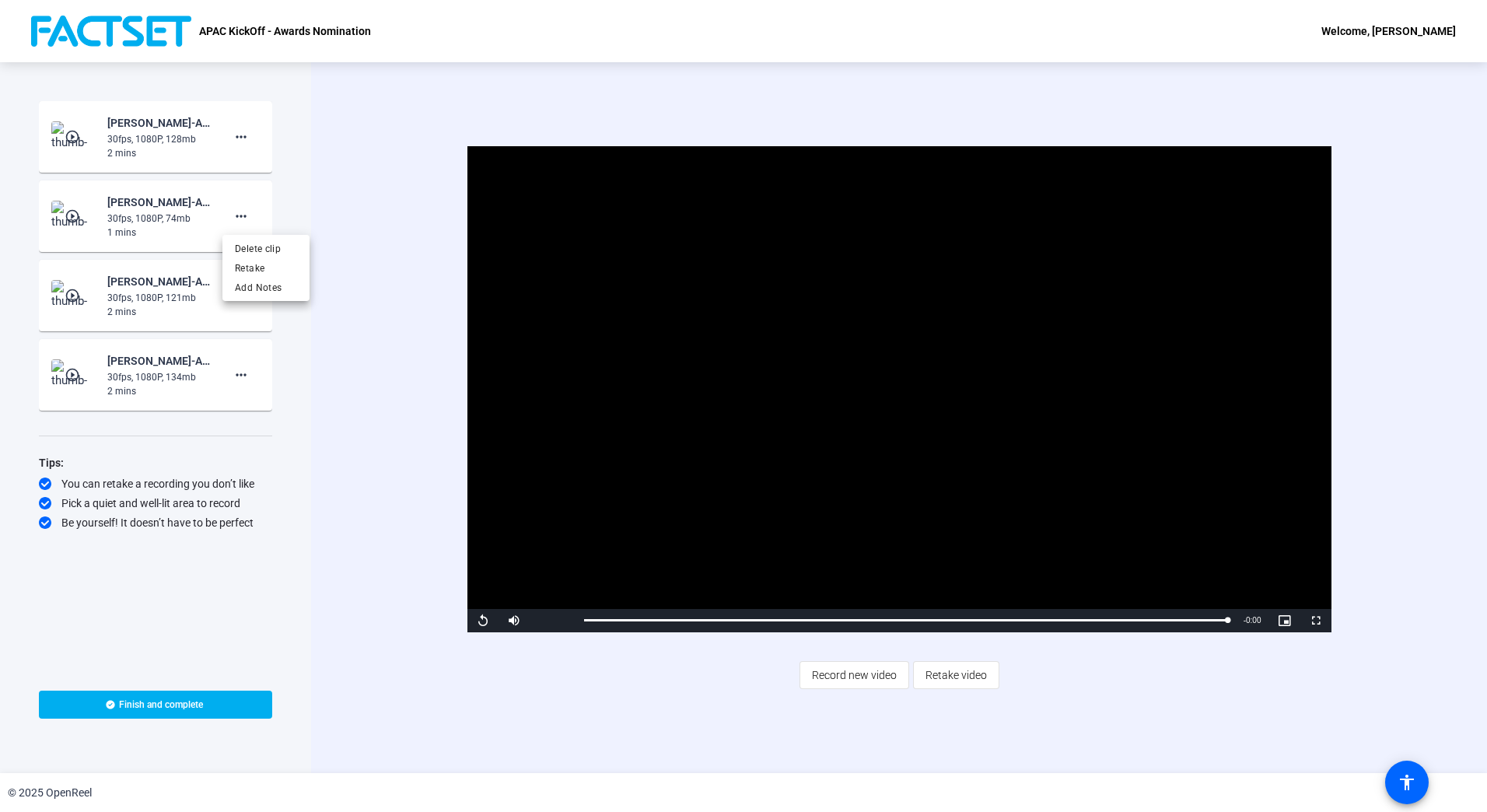
click at [246, 222] on div at bounding box center [743, 406] width 1487 height 812
click at [236, 211] on mat-icon "more_horiz" at bounding box center [241, 216] width 18 height 18
click at [261, 250] on span "Delete clip" at bounding box center [266, 249] width 62 height 18
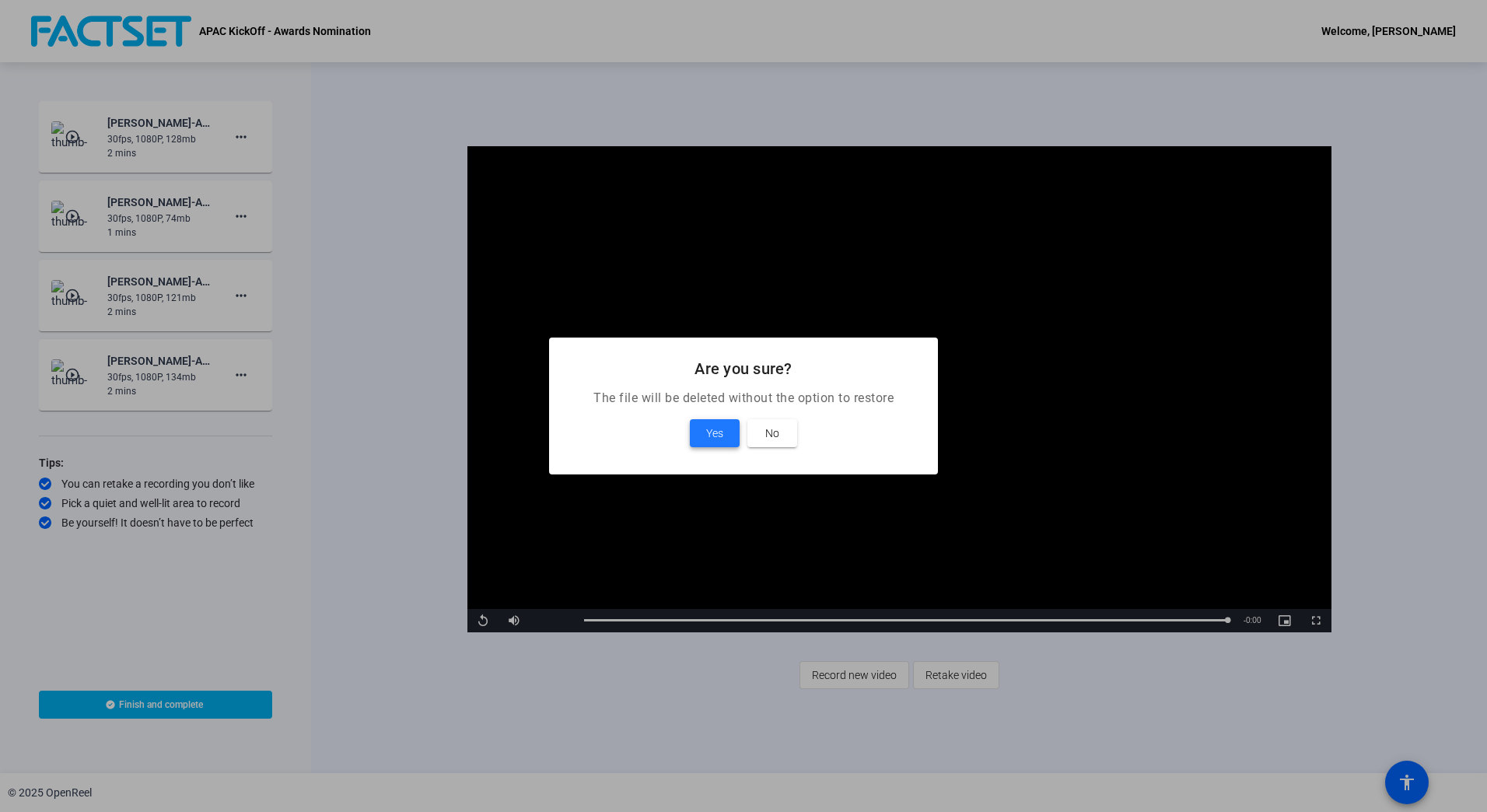
click at [704, 430] on span at bounding box center [714, 433] width 50 height 37
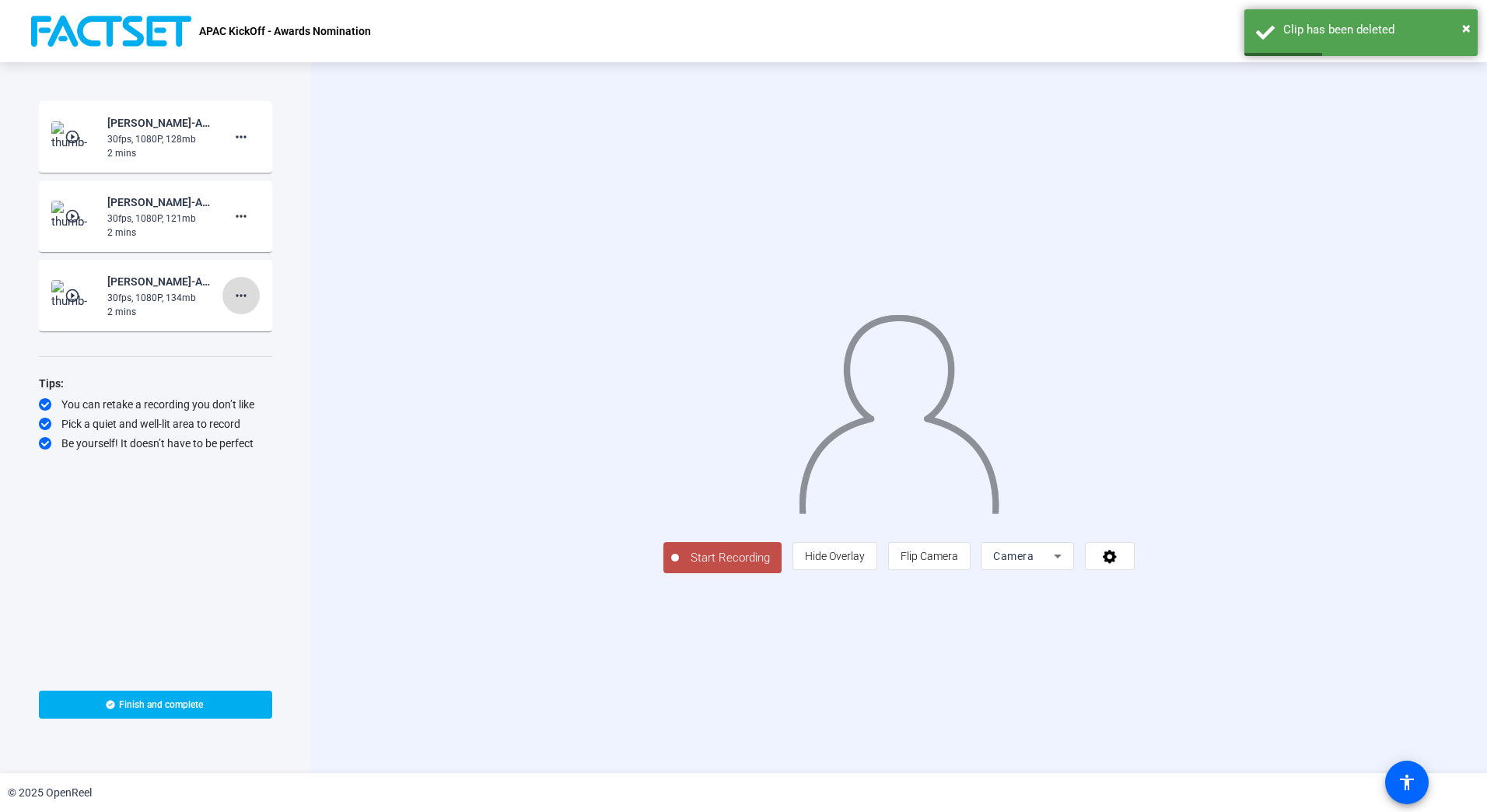
click at [237, 297] on mat-icon "more_horiz" at bounding box center [241, 295] width 18 height 18
click at [258, 326] on span "Delete clip" at bounding box center [266, 328] width 62 height 18
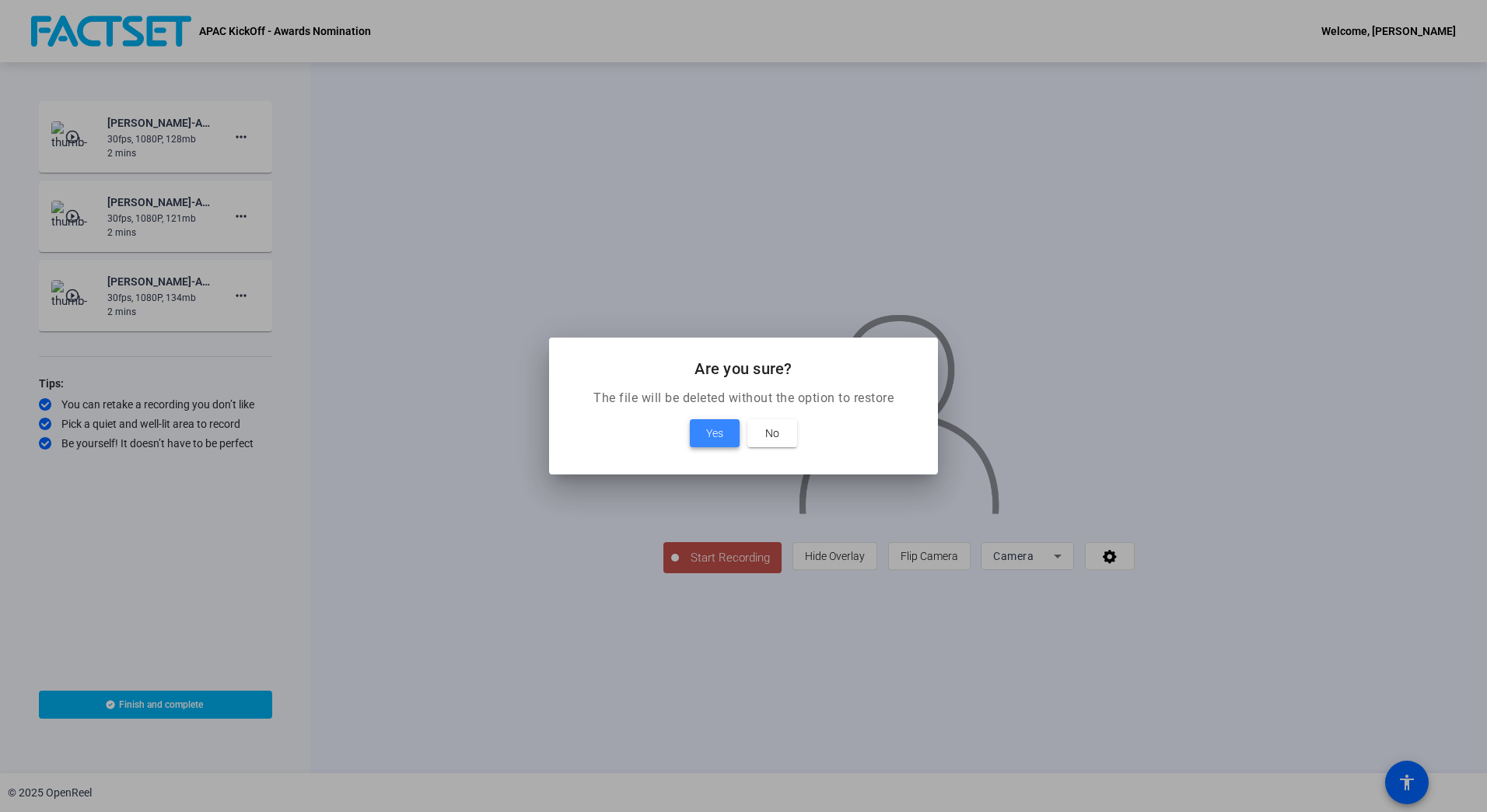
click at [715, 435] on span "Yes" at bounding box center [714, 433] width 17 height 18
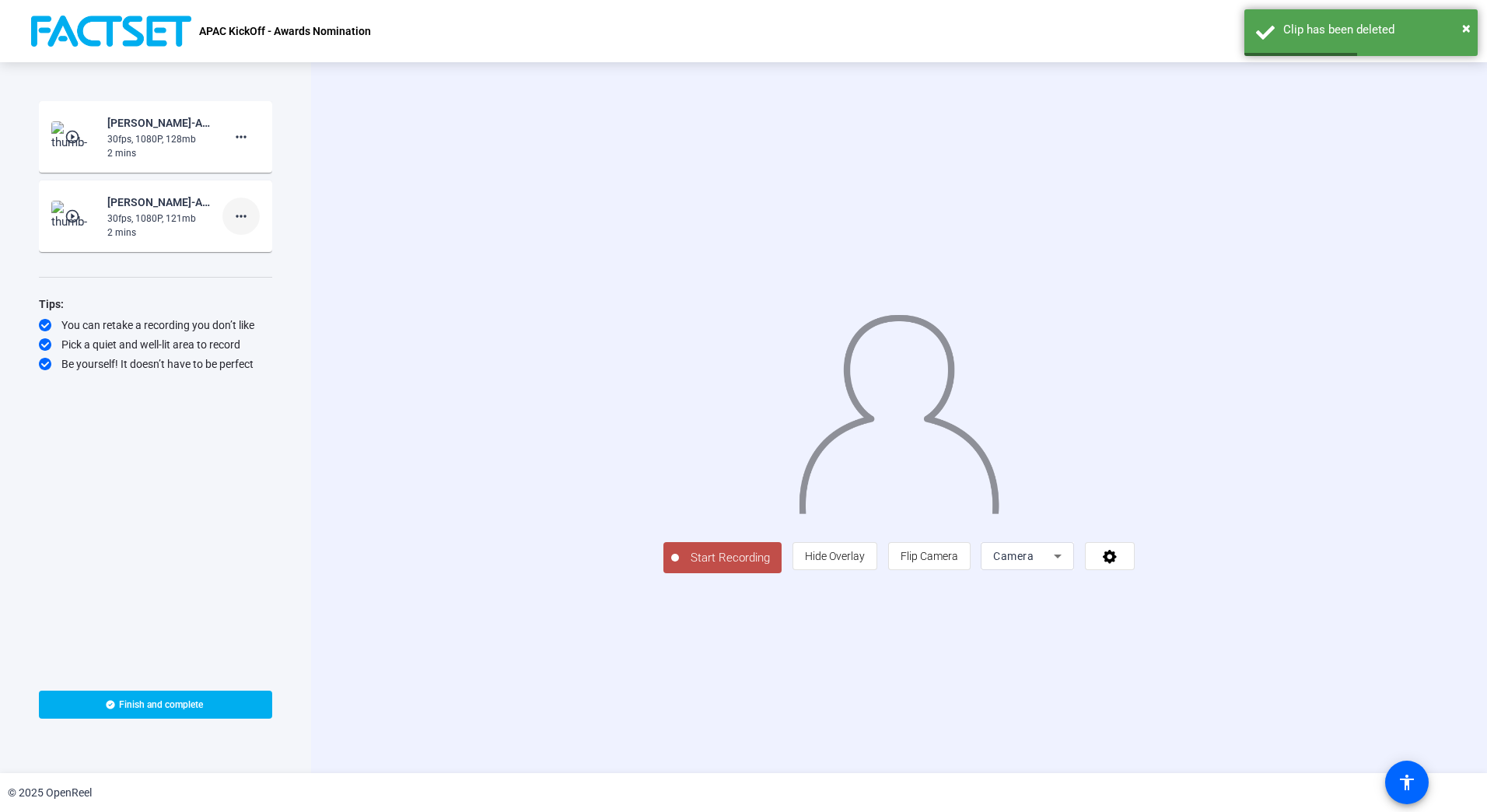
click at [240, 216] on mat-icon "more_horiz" at bounding box center [241, 216] width 18 height 18
click at [261, 244] on span "Delete clip" at bounding box center [266, 249] width 62 height 18
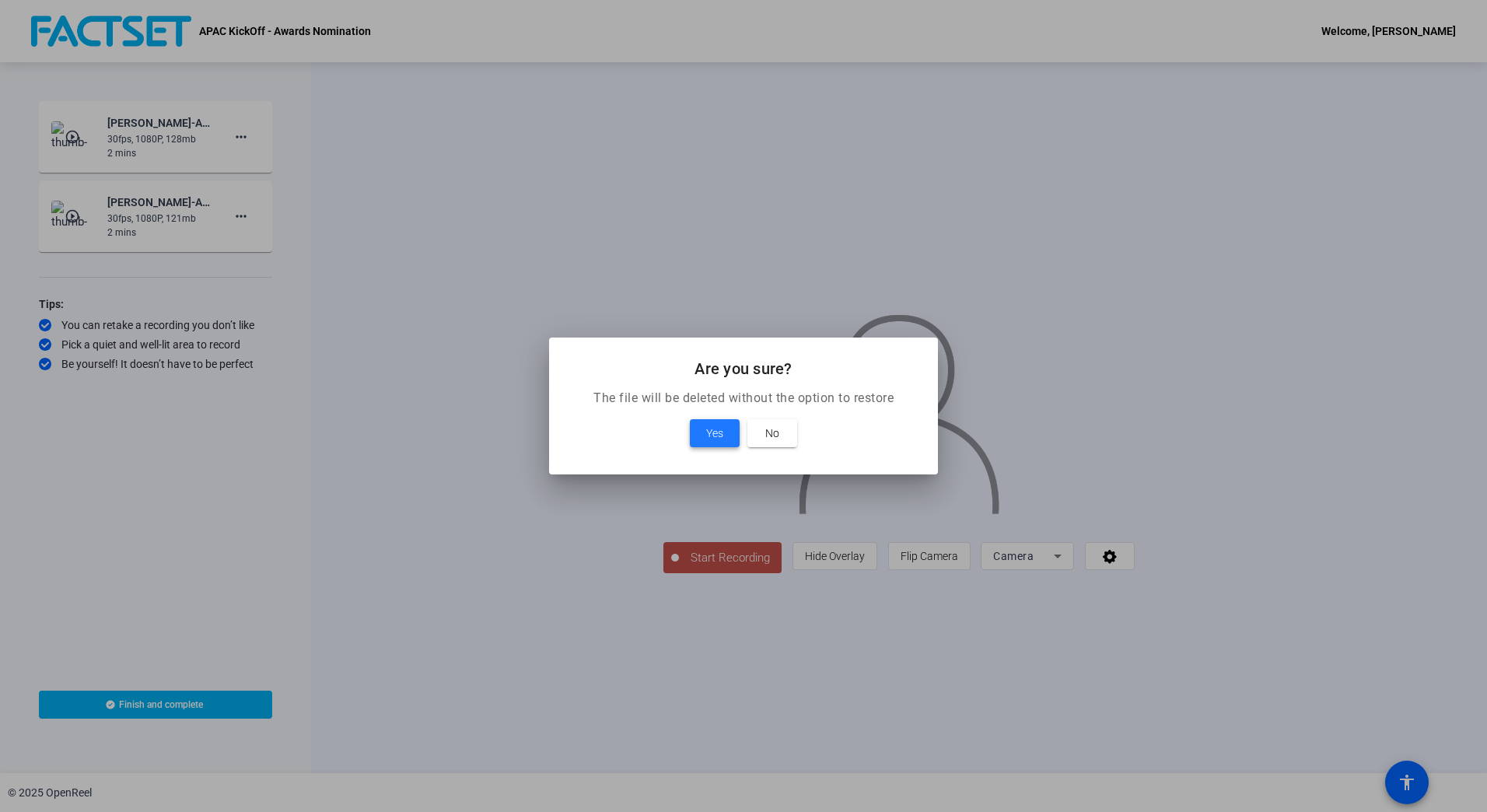
click at [701, 430] on span at bounding box center [714, 433] width 50 height 37
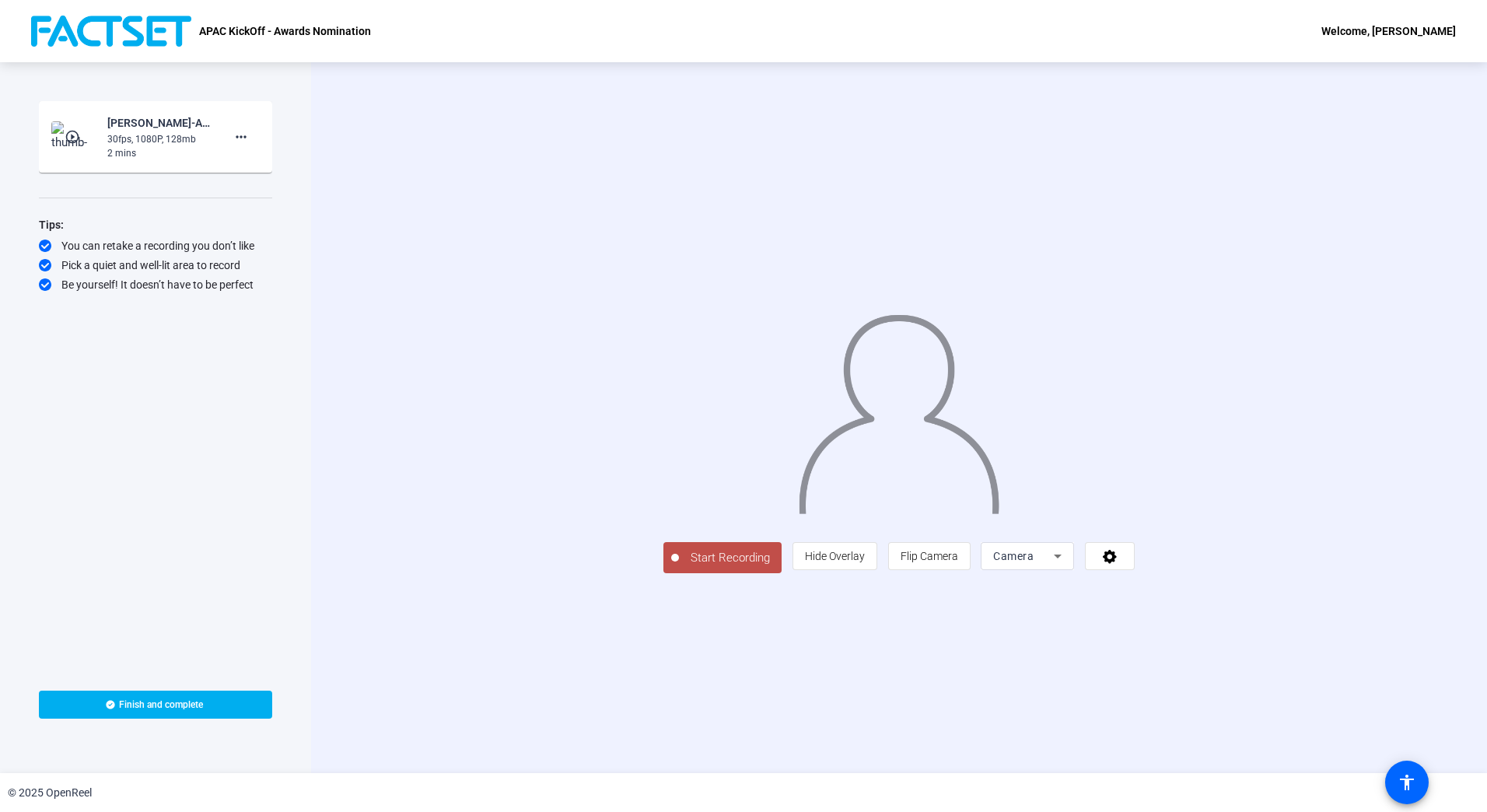
click at [679, 567] on span "Start Recording" at bounding box center [730, 557] width 103 height 18
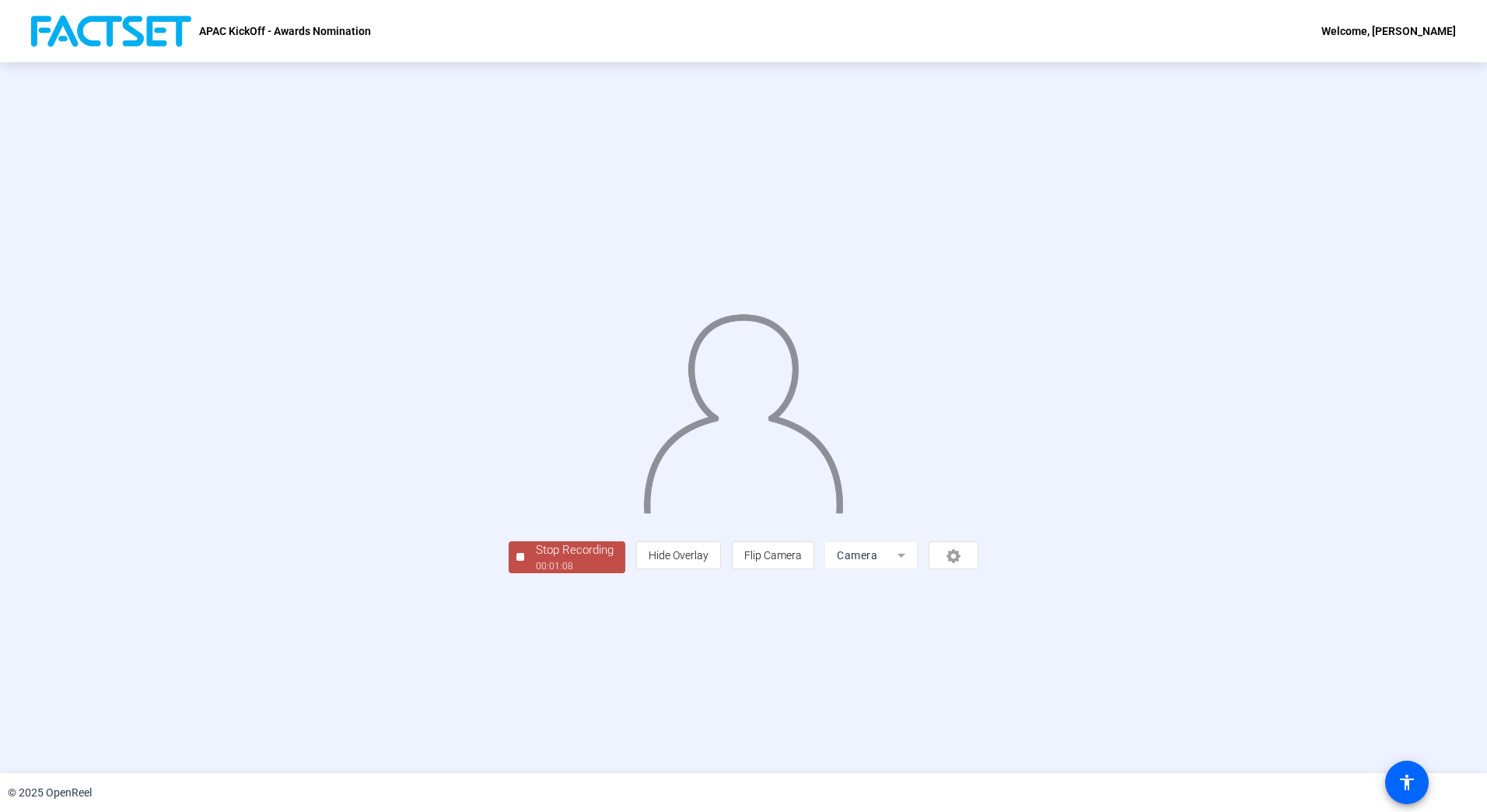
click at [535, 559] on div "Stop Recording" at bounding box center [574, 550] width 77 height 18
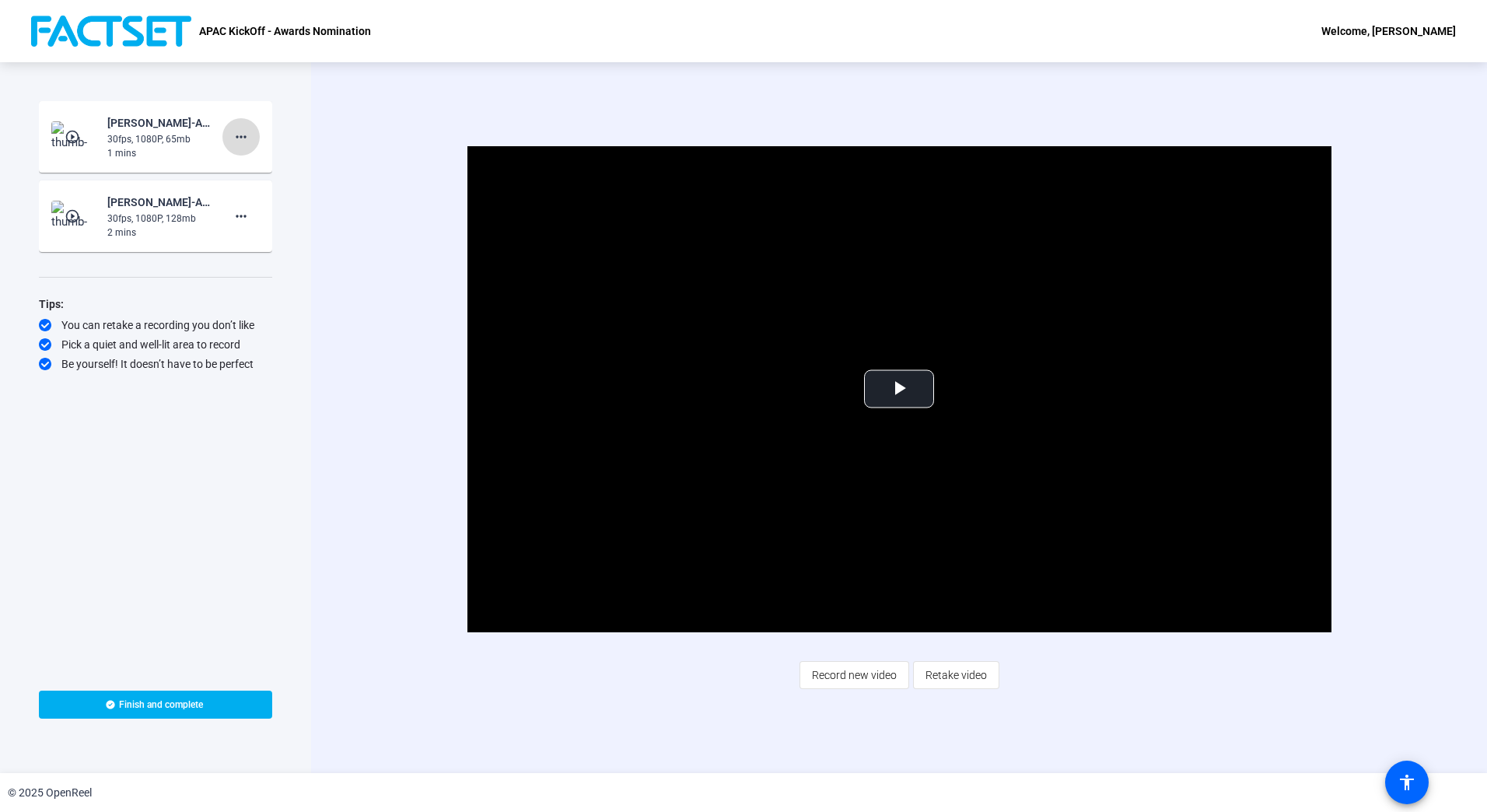
click at [236, 140] on mat-icon "more_horiz" at bounding box center [241, 137] width 18 height 18
click at [269, 168] on span "Delete clip" at bounding box center [266, 170] width 62 height 18
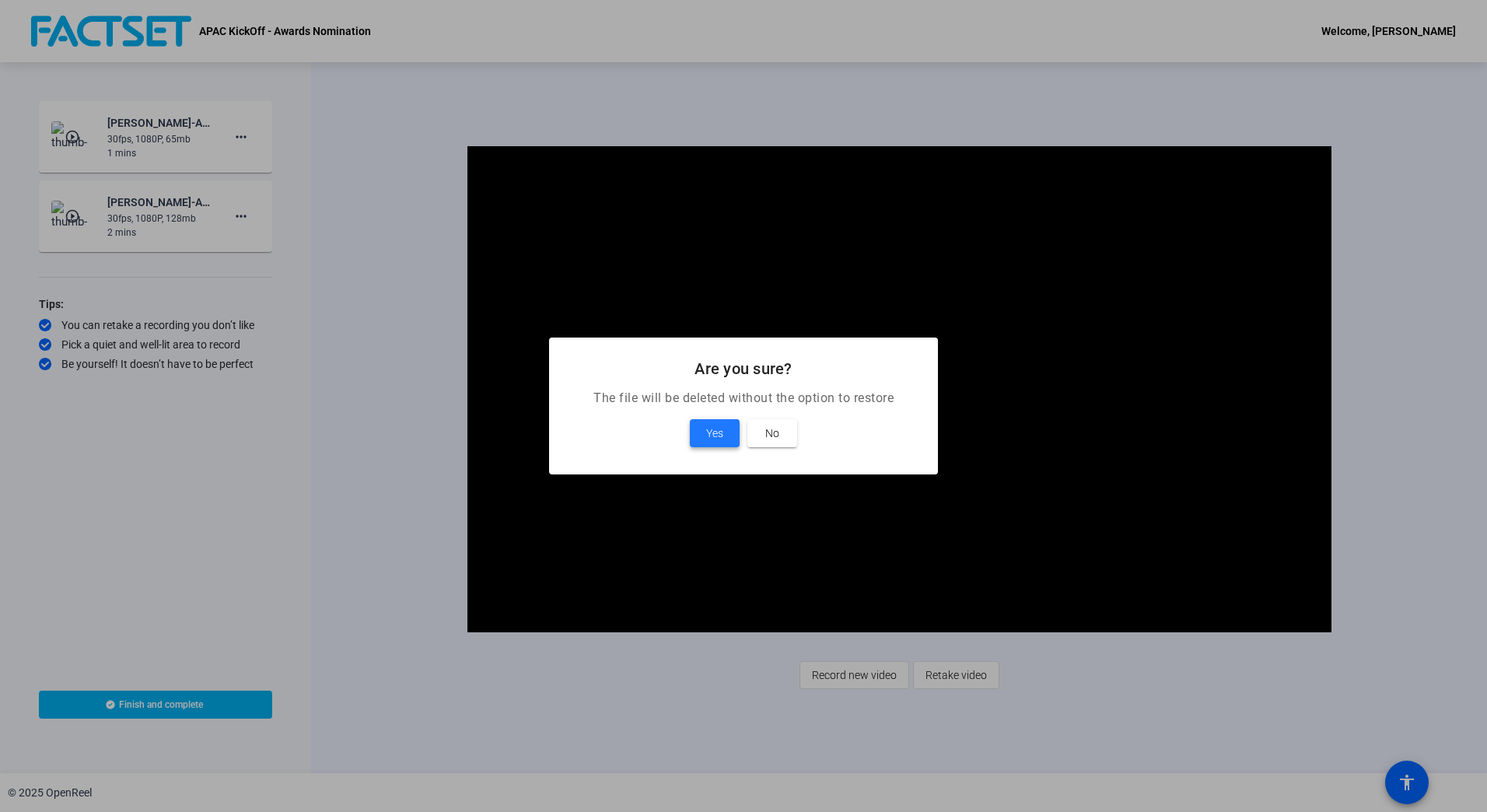
click at [713, 435] on span "Yes" at bounding box center [714, 433] width 17 height 18
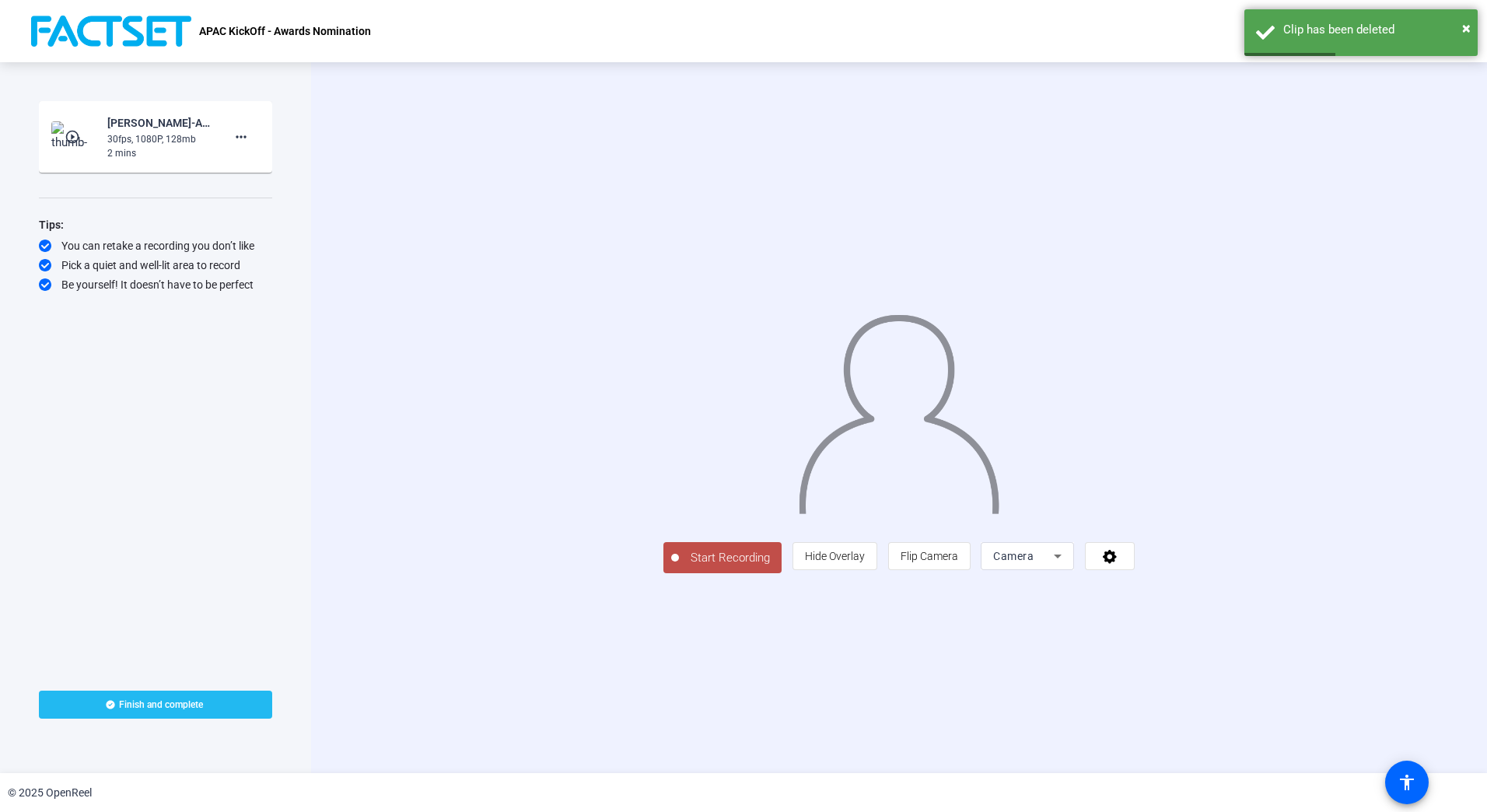
click at [177, 701] on span "Finish and complete" at bounding box center [161, 704] width 84 height 13
